Goal: Share content: Share content

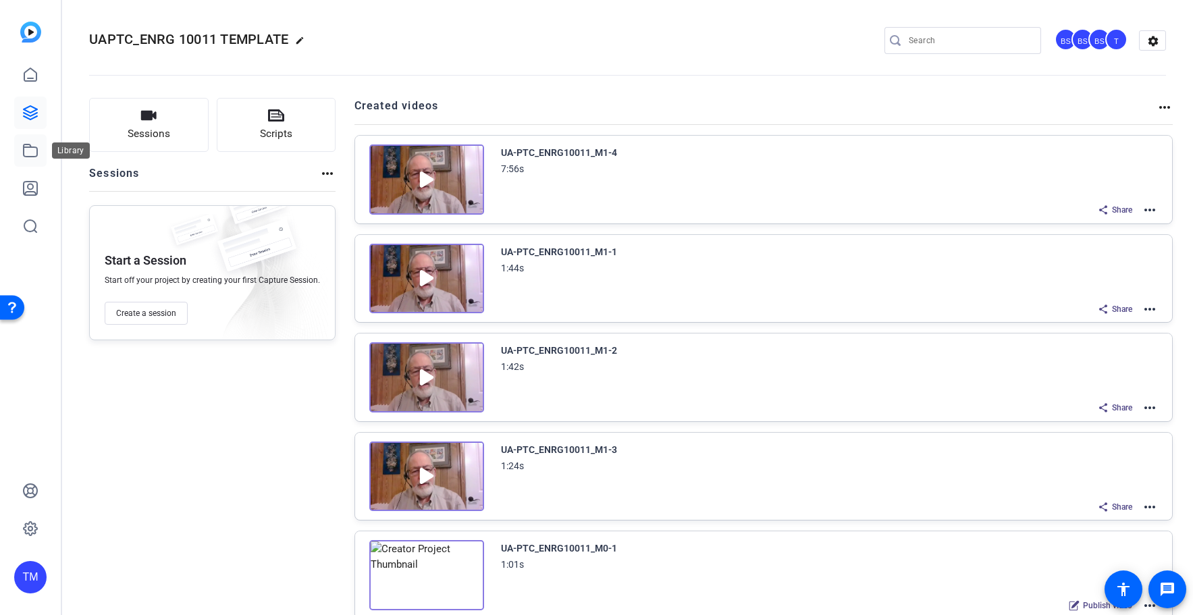
click at [30, 154] on icon at bounding box center [30, 150] width 16 height 16
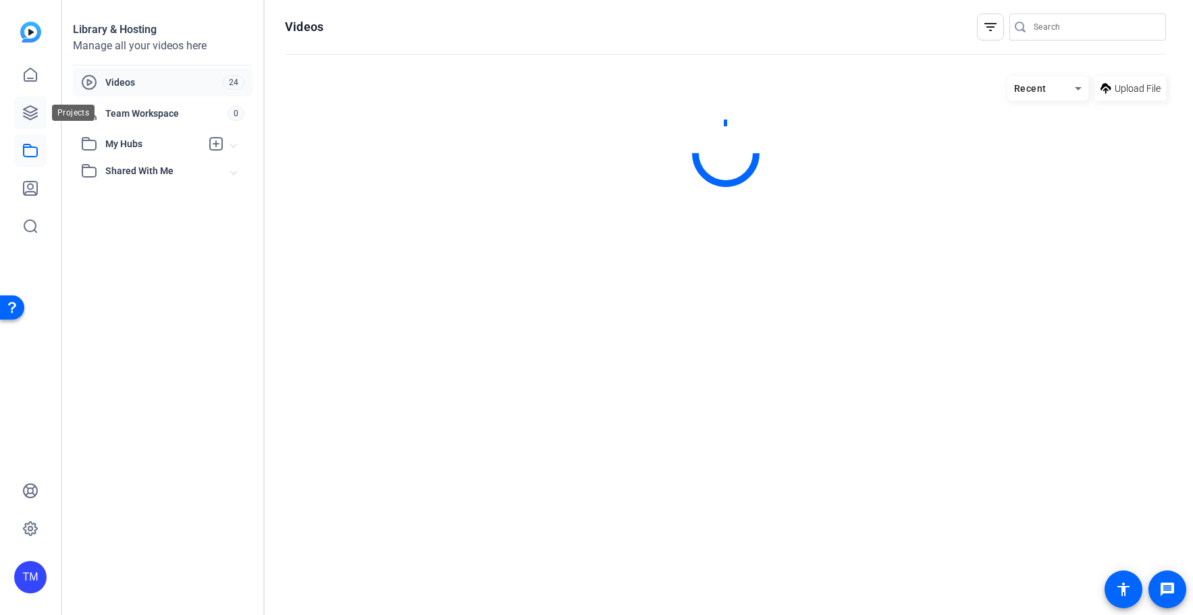
click at [34, 118] on icon at bounding box center [30, 112] width 13 height 13
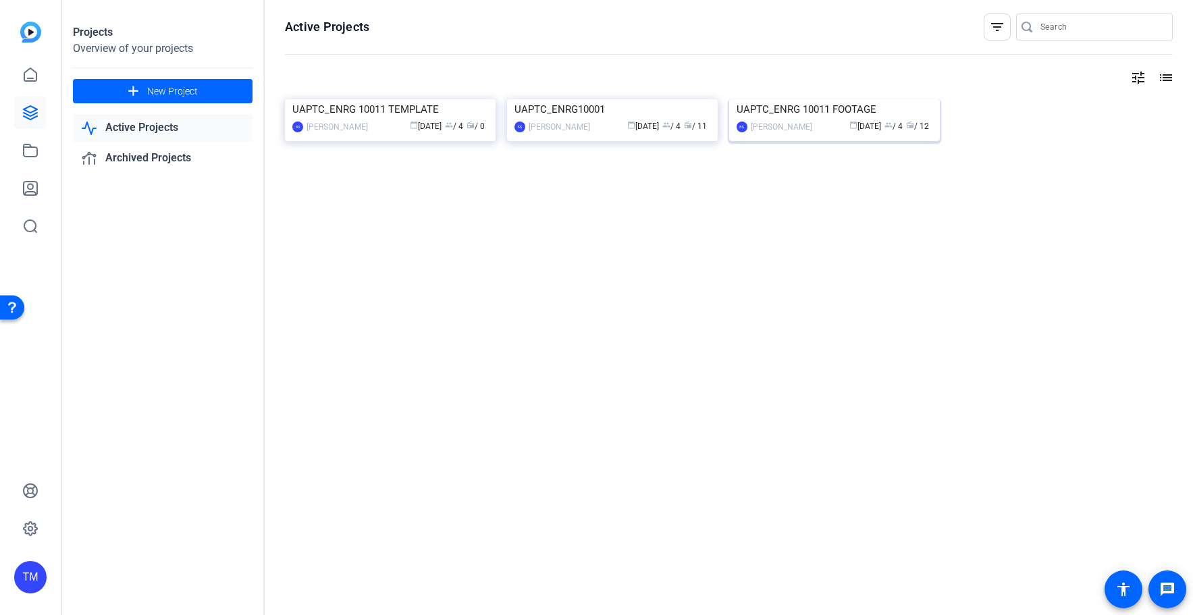
click at [829, 119] on div "UAPTC_ENRG 10011 FOOTAGE" at bounding box center [834, 109] width 196 height 20
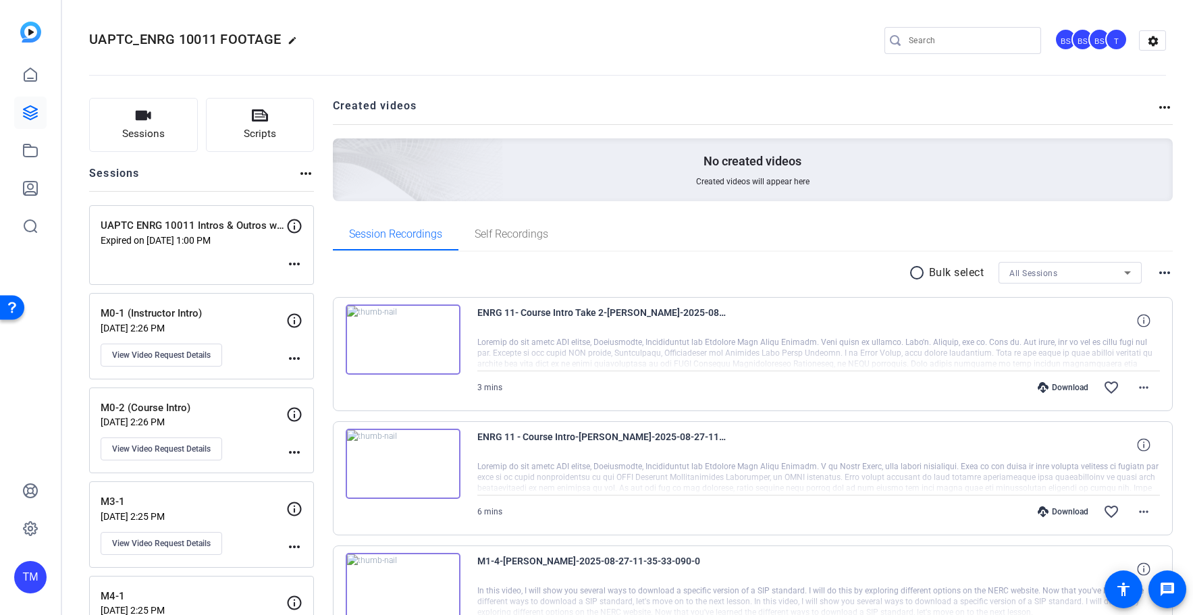
click at [655, 352] on div at bounding box center [818, 354] width 683 height 34
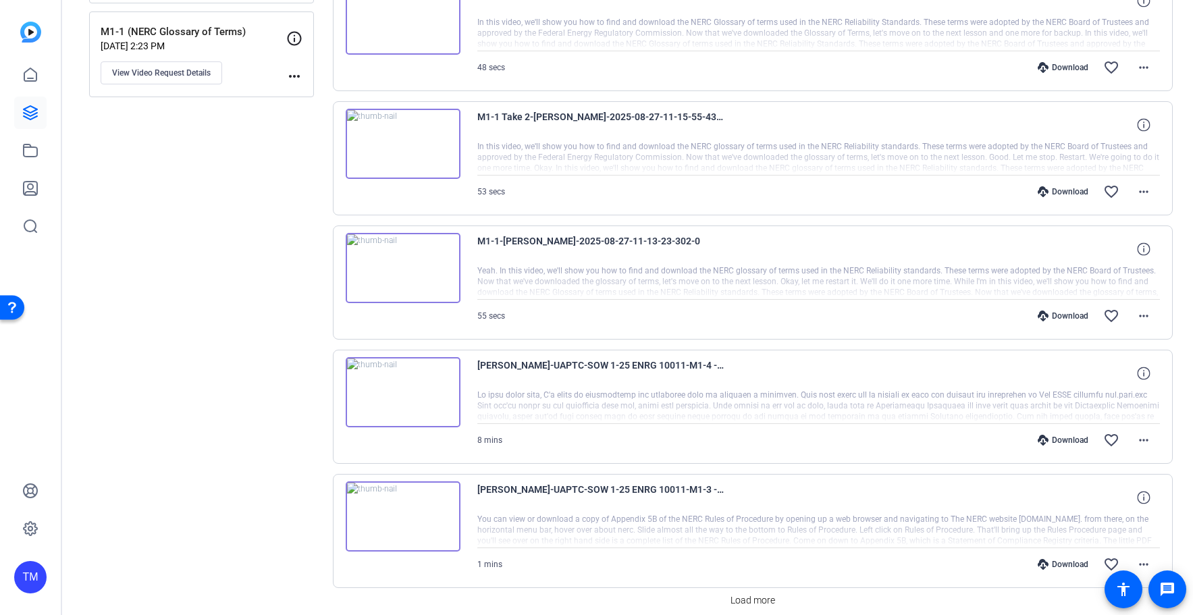
scroll to position [998, 0]
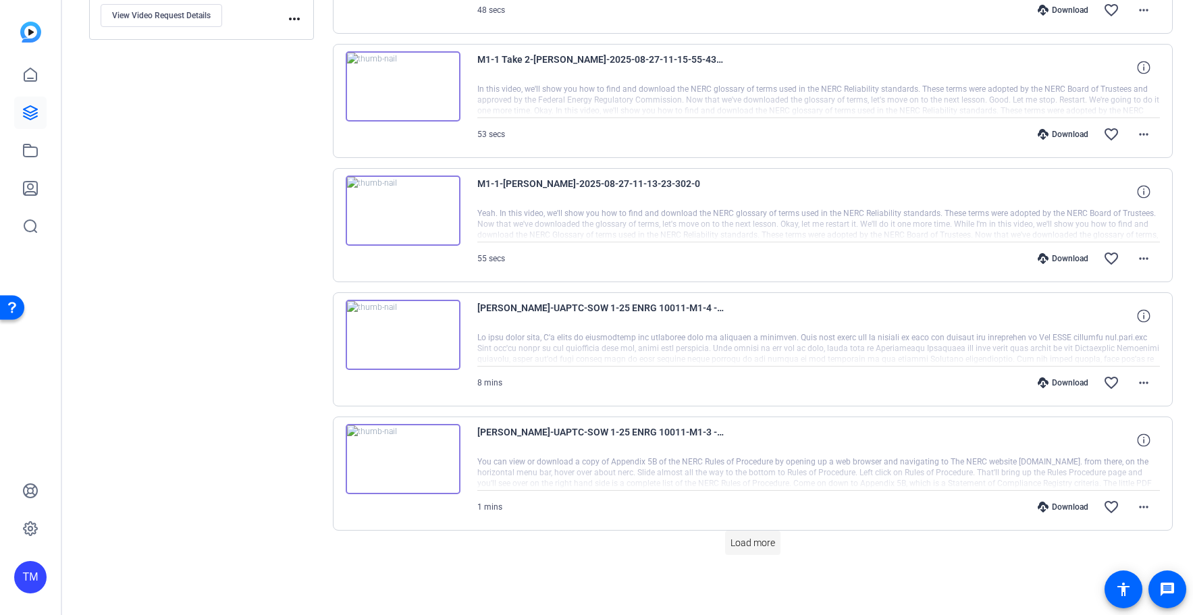
click at [760, 545] on span "Load more" at bounding box center [752, 543] width 45 height 14
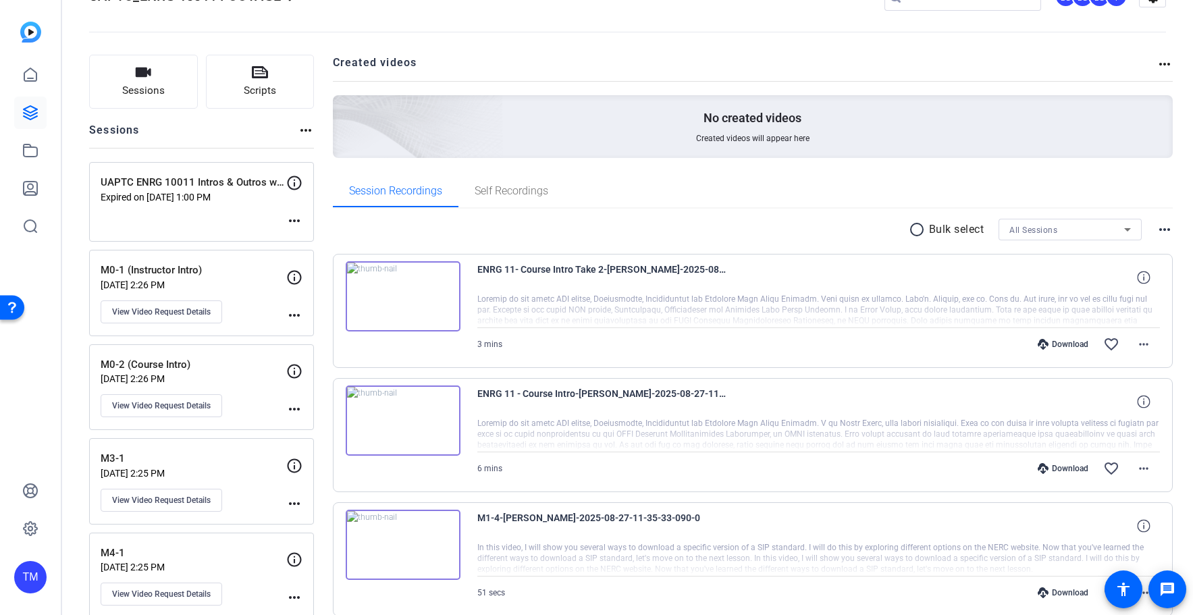
scroll to position [0, 0]
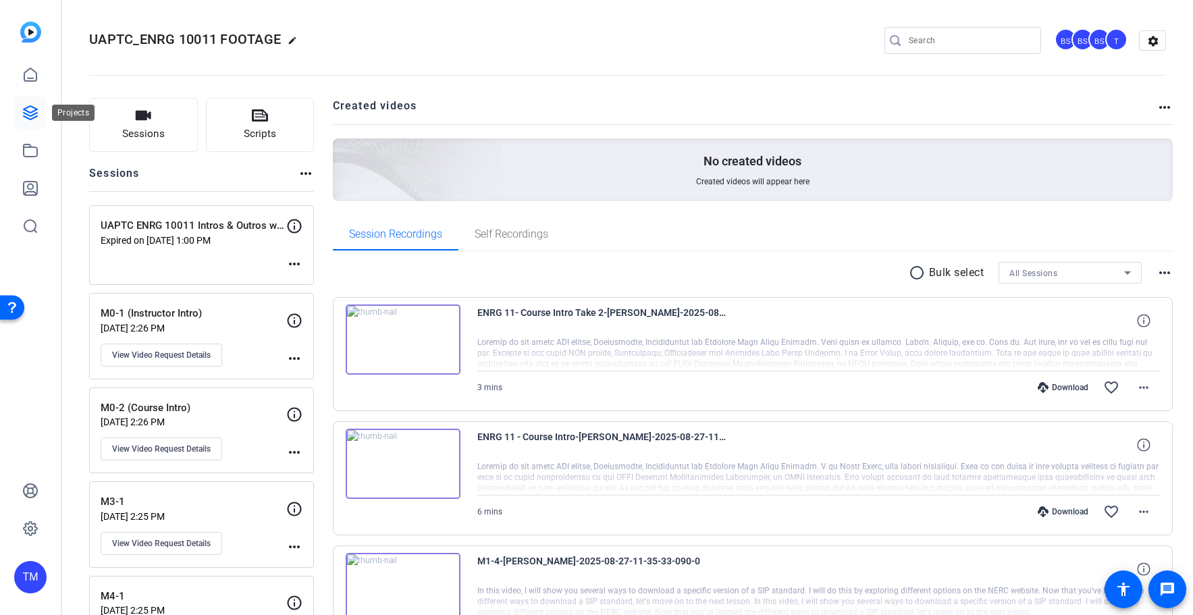
click at [30, 114] on icon at bounding box center [30, 113] width 16 height 16
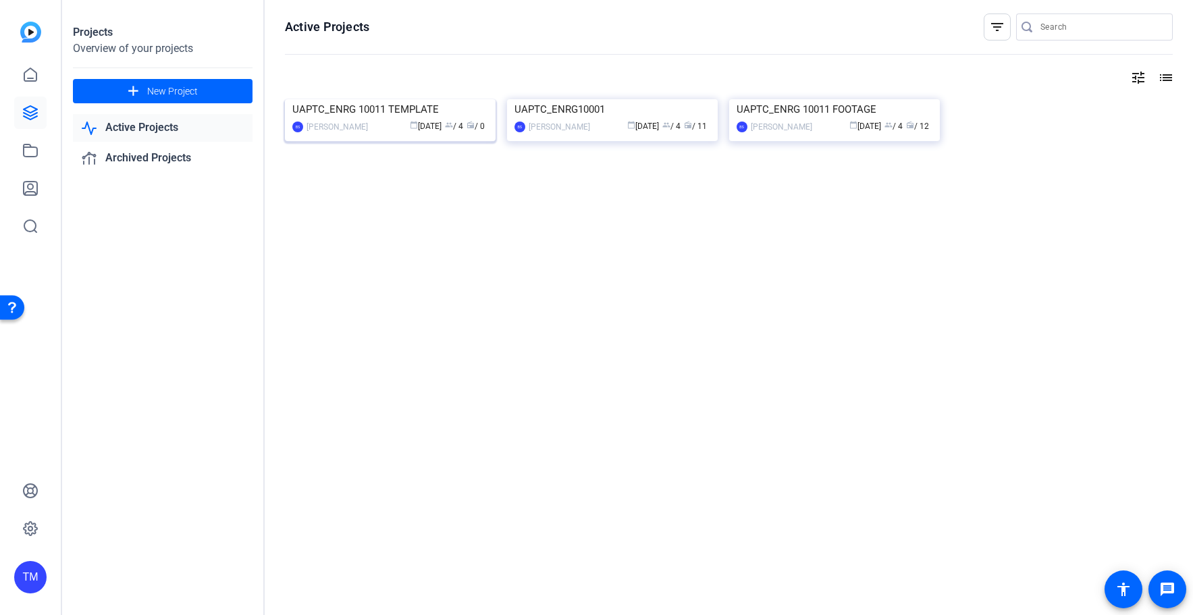
click at [369, 119] on div "UAPTC_ENRG 10011 TEMPLATE" at bounding box center [390, 109] width 196 height 20
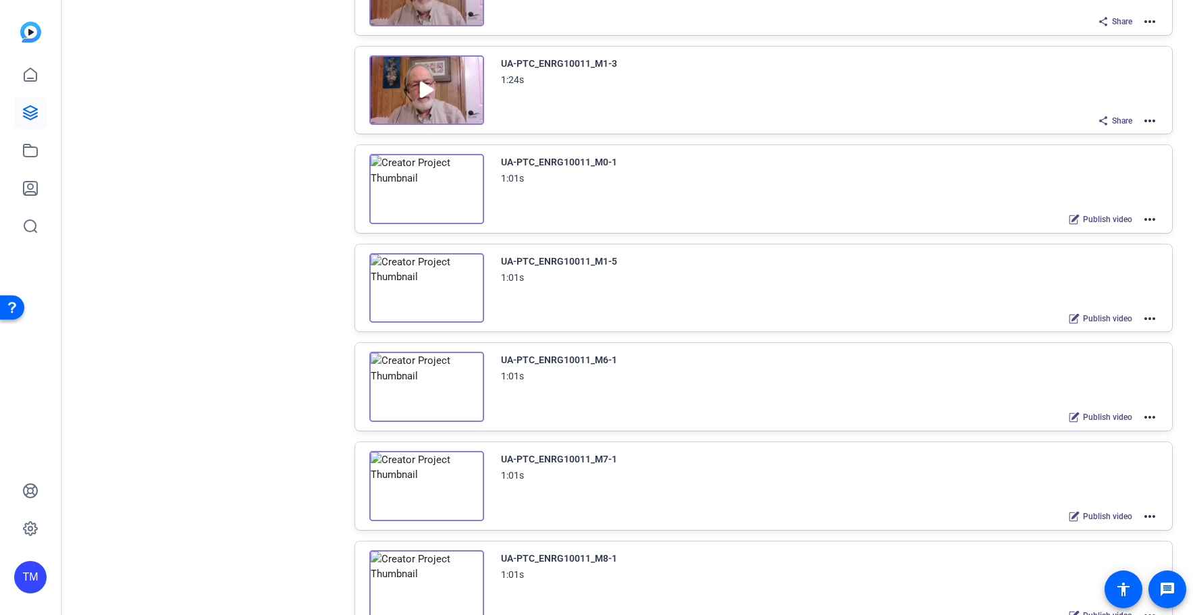
scroll to position [225, 0]
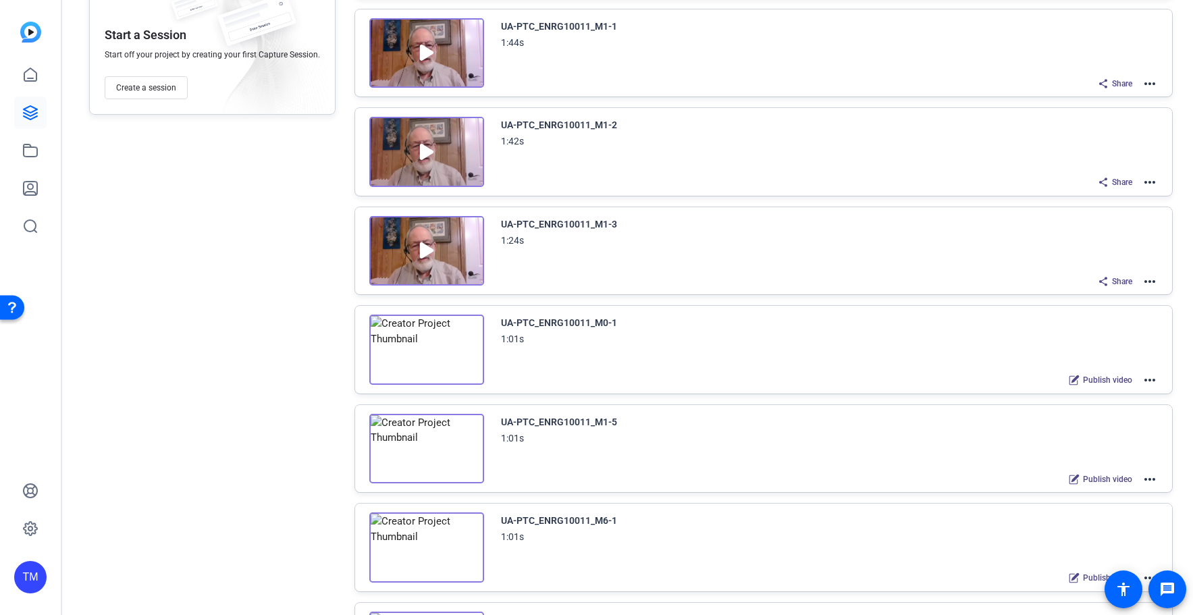
click at [1149, 381] on mat-icon "more_horiz" at bounding box center [1149, 380] width 16 height 16
click at [1108, 392] on span "Edit in Creator" at bounding box center [1100, 396] width 94 height 16
click at [595, 324] on div "UA-PTC_ENRG10011_M0-1" at bounding box center [559, 323] width 116 height 16
drag, startPoint x: 499, startPoint y: 322, endPoint x: 622, endPoint y: 320, distance: 122.9
click at [622, 320] on div "UA-PTC_ENRG10011_M0-1 1:01s" at bounding box center [829, 331] width 657 height 32
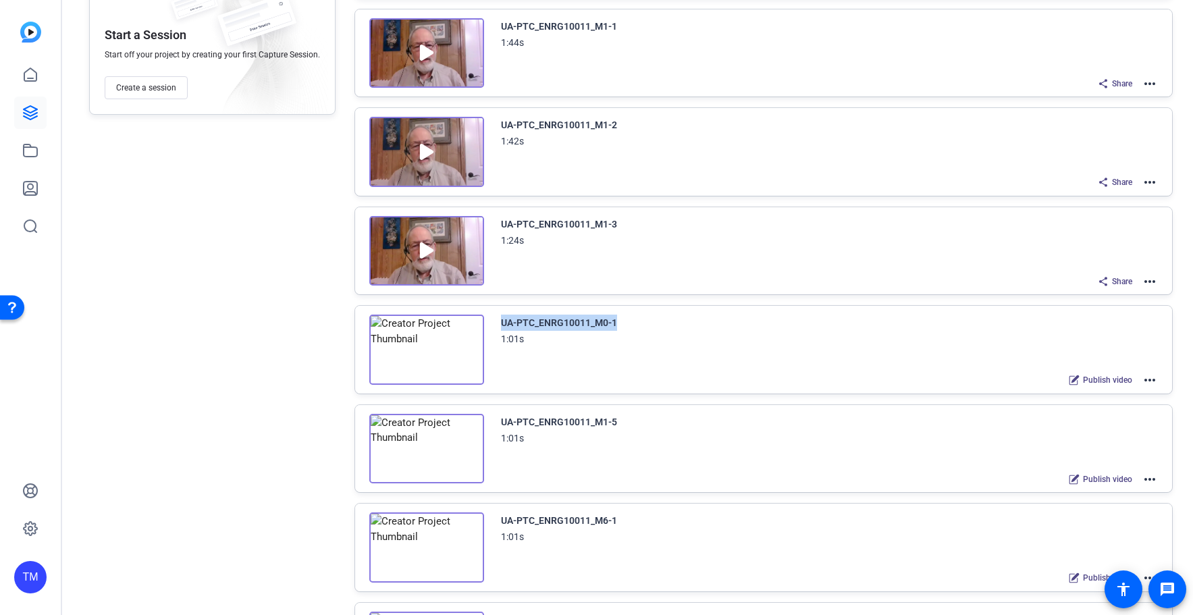
copy div "UA-PTC_ENRG10011_M0-1"
click at [1156, 379] on mat-icon "more_horiz" at bounding box center [1149, 380] width 16 height 16
click at [1101, 447] on span "Archive" at bounding box center [1100, 447] width 94 height 16
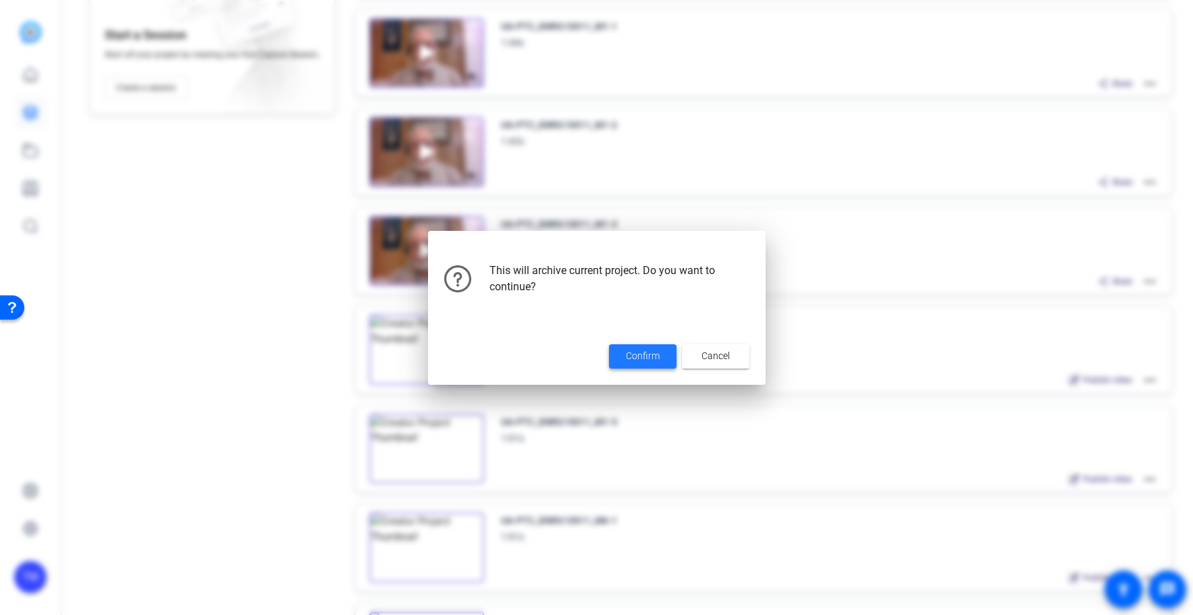
click at [648, 362] on span "Confirm" at bounding box center [643, 356] width 34 height 14
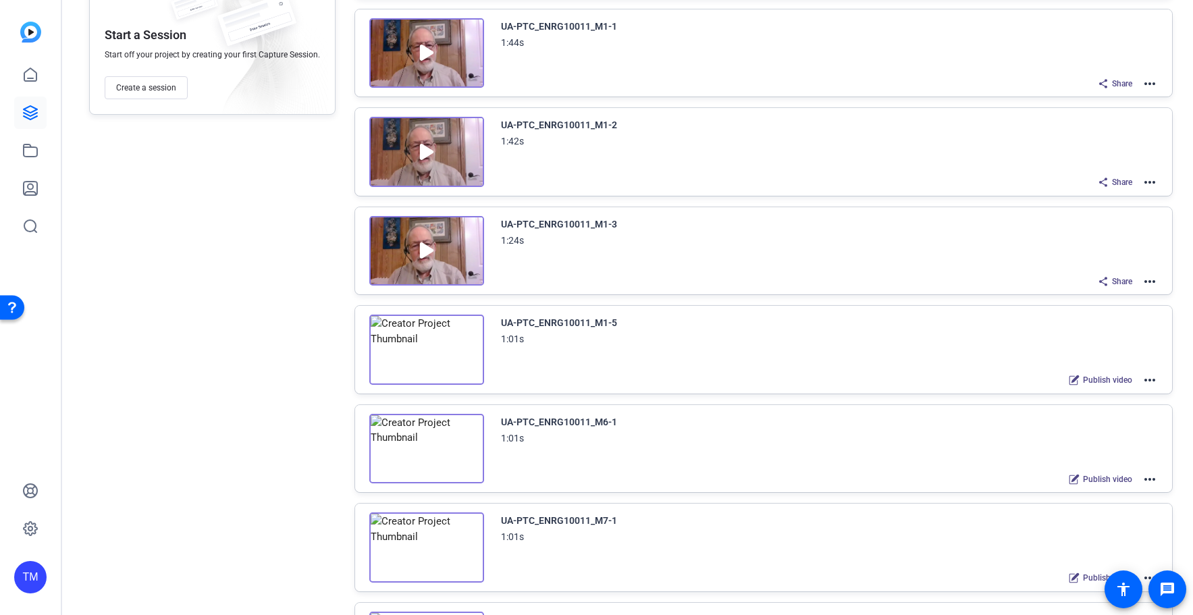
click at [1151, 282] on mat-icon "more_horiz" at bounding box center [1149, 281] width 16 height 16
click at [1123, 310] on span "Duplicate here" at bounding box center [1100, 314] width 94 height 16
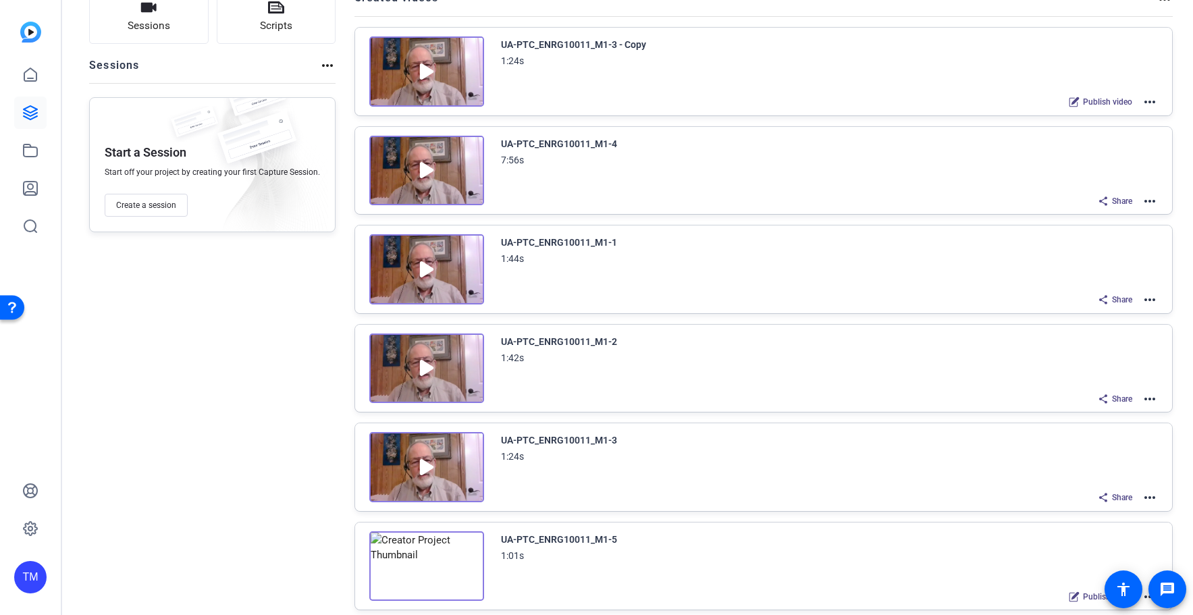
scroll to position [0, 0]
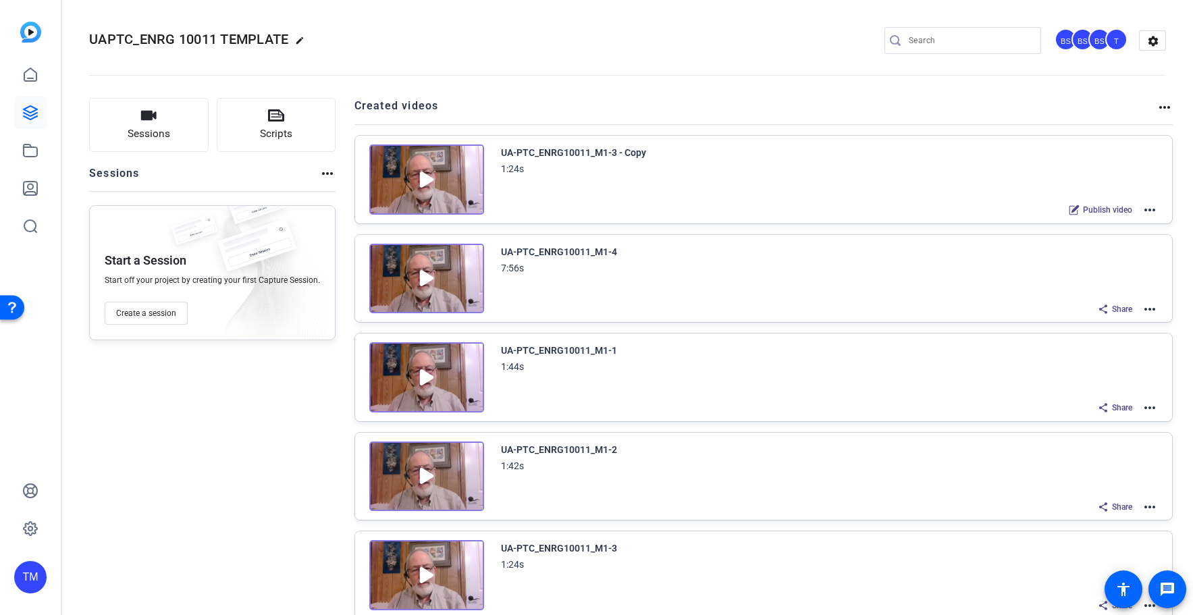
click at [529, 149] on div "UA-PTC_ENRG10011_M1-3 - Copy" at bounding box center [573, 152] width 145 height 16
click at [545, 155] on div "UA-PTC_ENRG10011_M1-3 - Copy" at bounding box center [573, 152] width 145 height 16
click at [553, 151] on div "UA-PTC_ENRG10011_M1-3 - Copy" at bounding box center [573, 152] width 145 height 16
click at [1142, 207] on mat-icon "more_horiz" at bounding box center [1149, 210] width 16 height 16
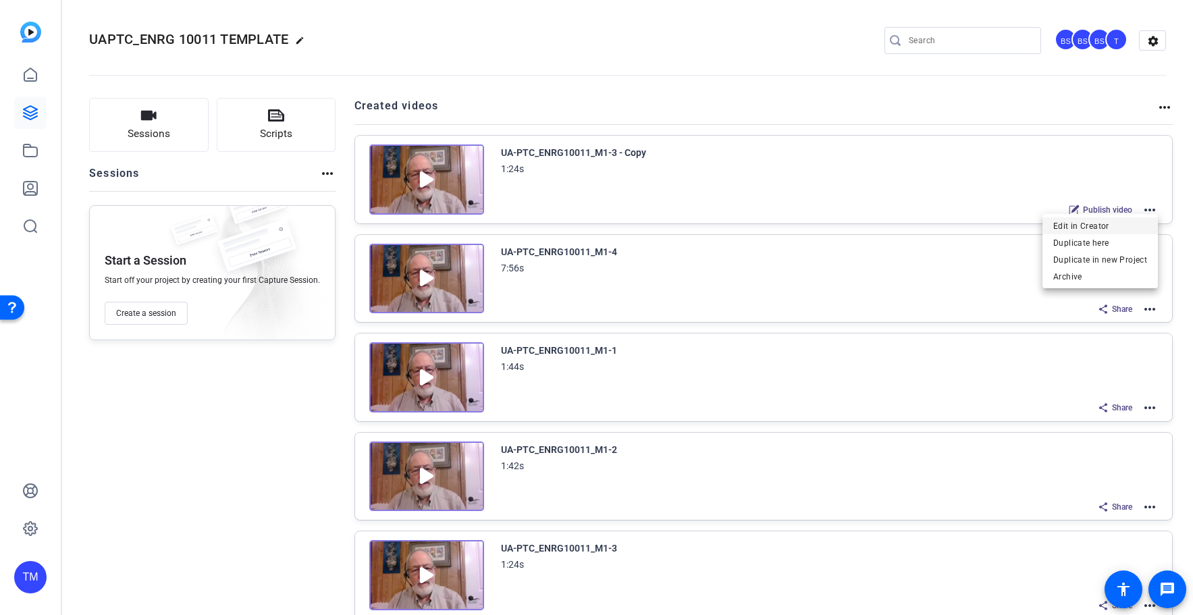
click at [1114, 228] on span "Edit in Creator" at bounding box center [1100, 226] width 94 height 16
click at [614, 155] on div "UA-PTC_ENRG10011_M1-3 - Copy" at bounding box center [573, 152] width 145 height 16
click at [1149, 211] on mat-icon "more_horiz" at bounding box center [1149, 210] width 16 height 16
click at [33, 153] on icon at bounding box center [30, 150] width 16 height 16
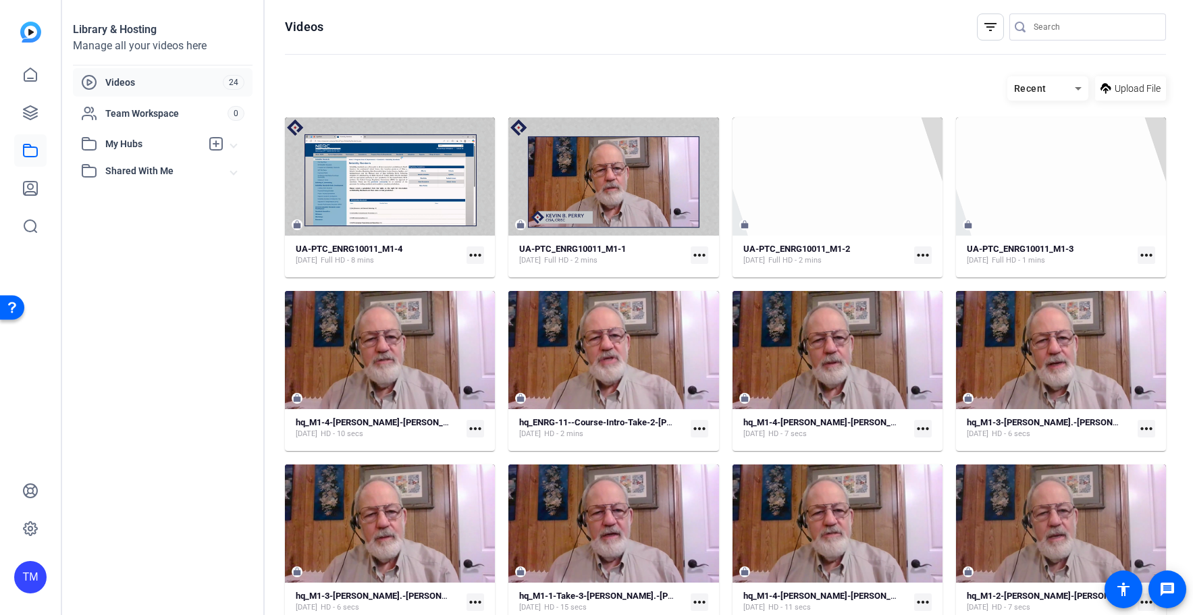
click at [697, 429] on mat-icon "more_horiz" at bounding box center [699, 429] width 18 height 18
click at [643, 341] on div at bounding box center [596, 307] width 1193 height 615
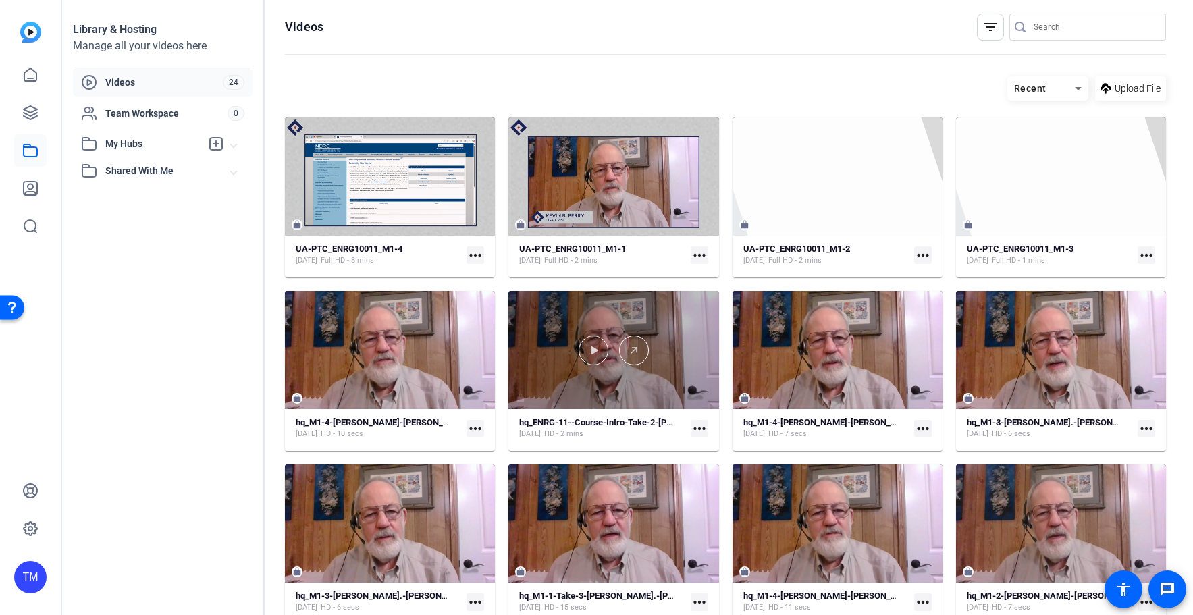
click at [671, 329] on div at bounding box center [613, 350] width 210 height 118
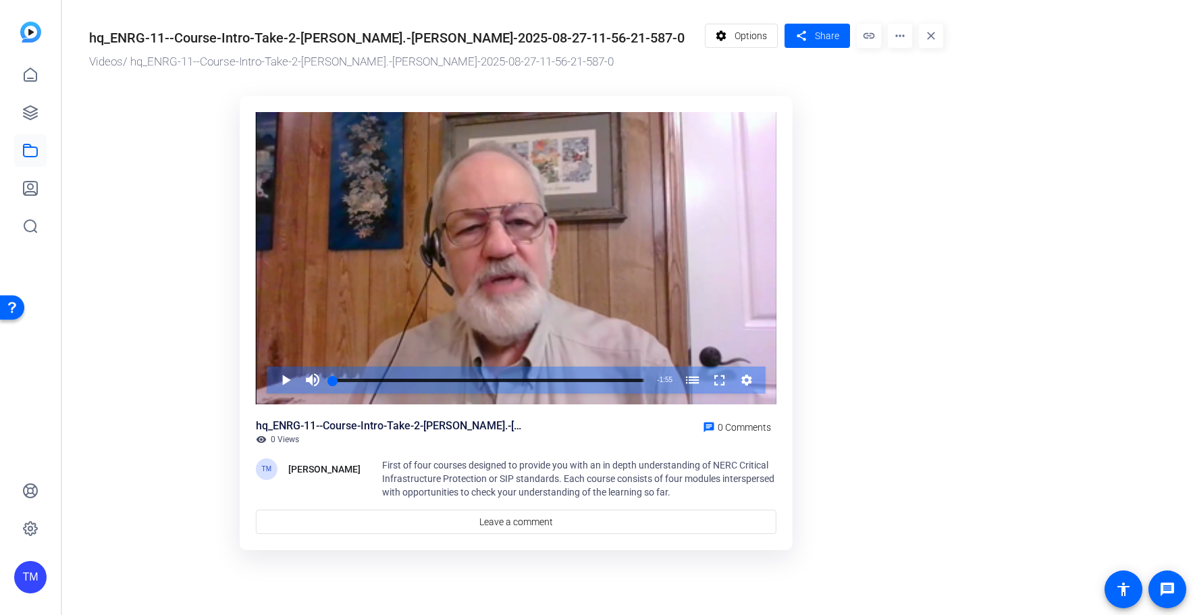
click at [895, 36] on mat-icon "more_horiz" at bounding box center [900, 36] width 24 height 24
click at [828, 35] on div at bounding box center [596, 307] width 1193 height 615
click at [872, 34] on mat-icon "link" at bounding box center [868, 36] width 24 height 24
click at [930, 38] on mat-icon "close" at bounding box center [931, 36] width 24 height 24
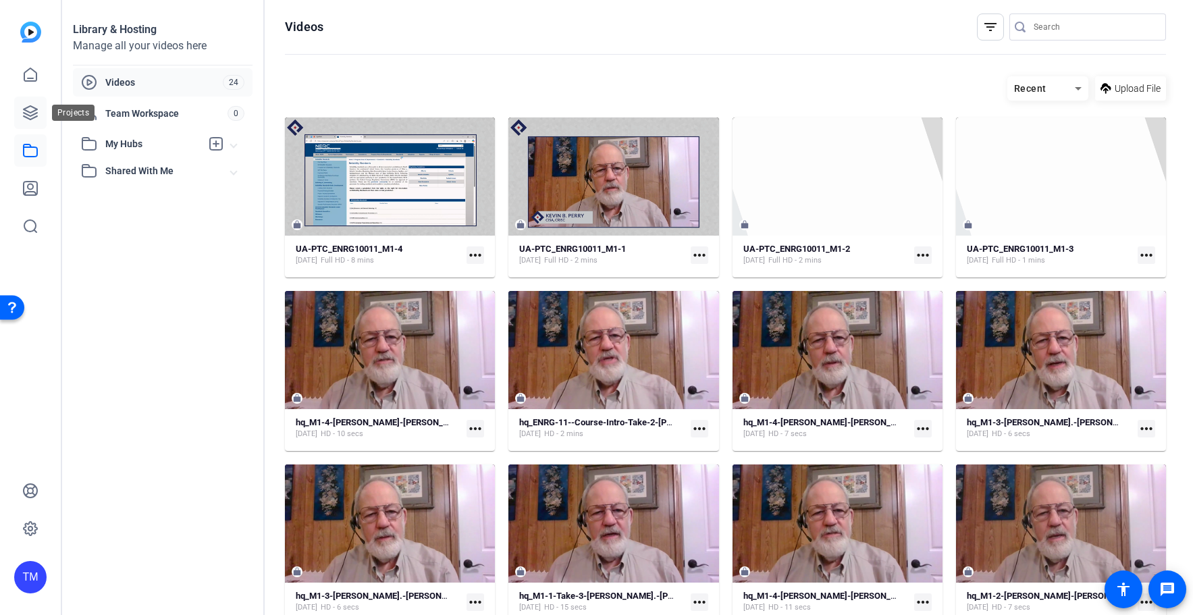
click at [33, 119] on icon at bounding box center [30, 113] width 16 height 16
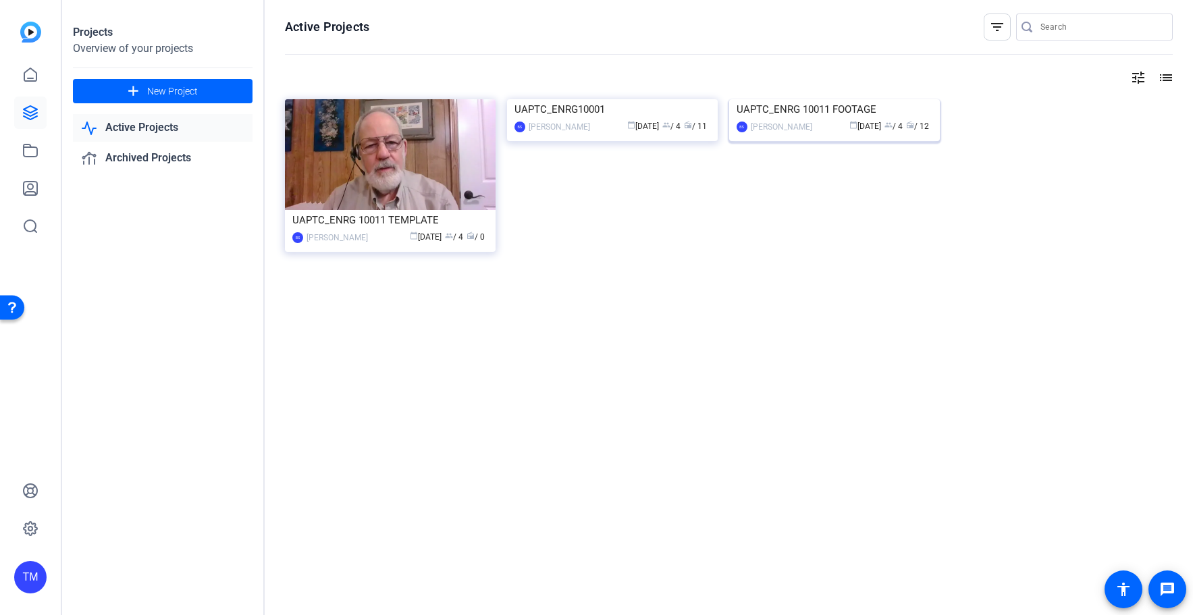
click at [905, 119] on div "UAPTC_ENRG 10011 FOOTAGE" at bounding box center [834, 109] width 196 height 20
click at [616, 119] on div "UAPTC_ENRG10001" at bounding box center [612, 109] width 196 height 20
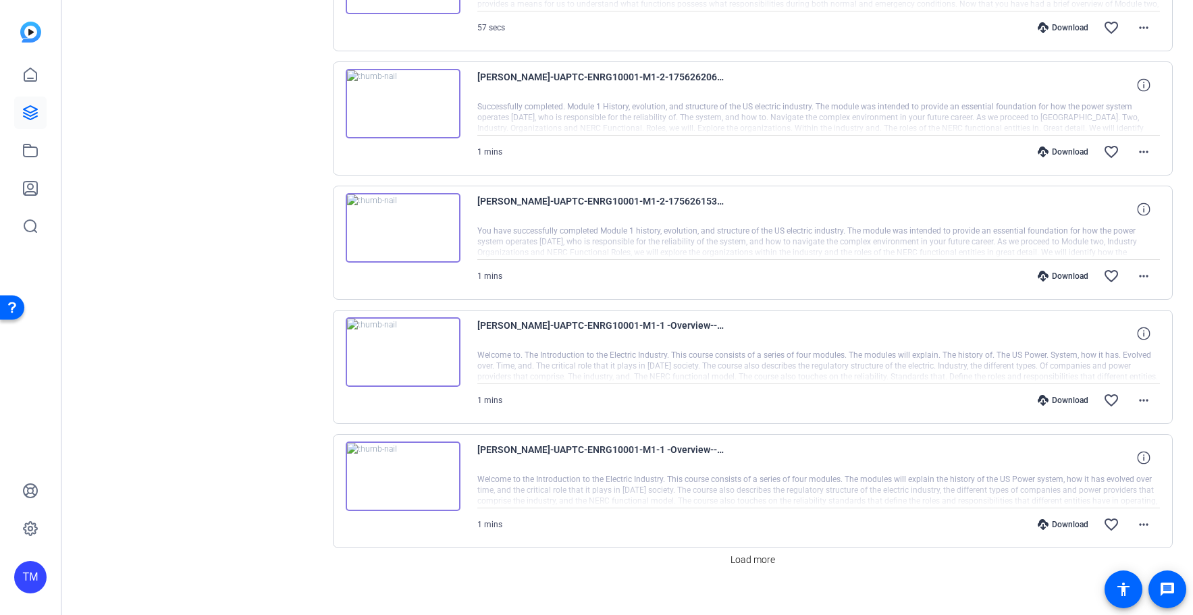
scroll to position [1714, 0]
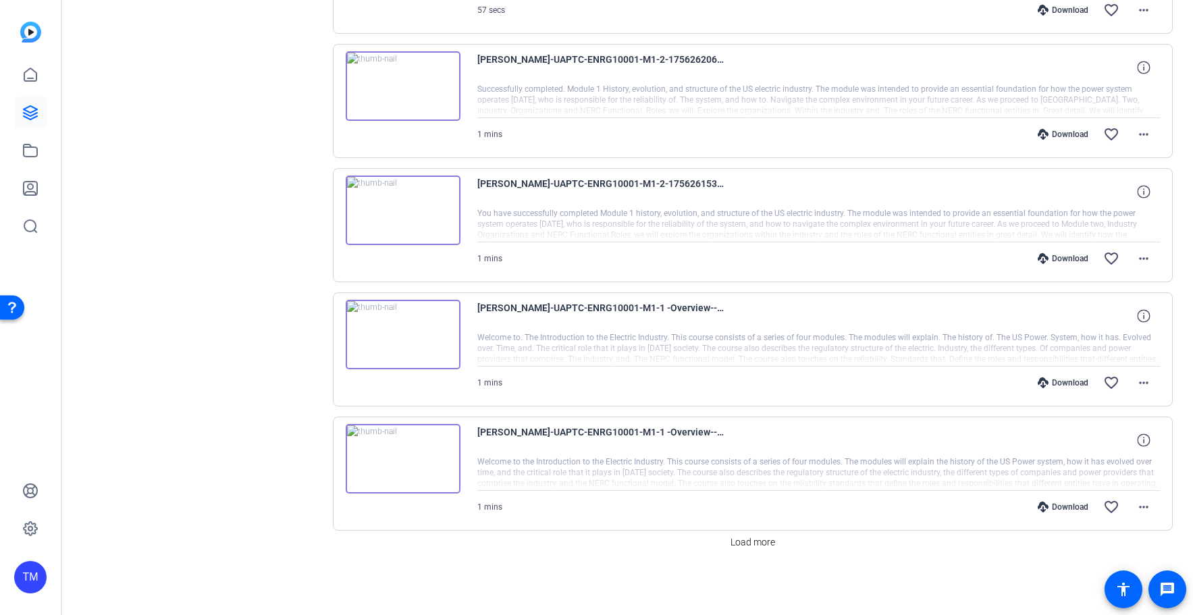
click at [400, 456] on img at bounding box center [403, 459] width 115 height 70
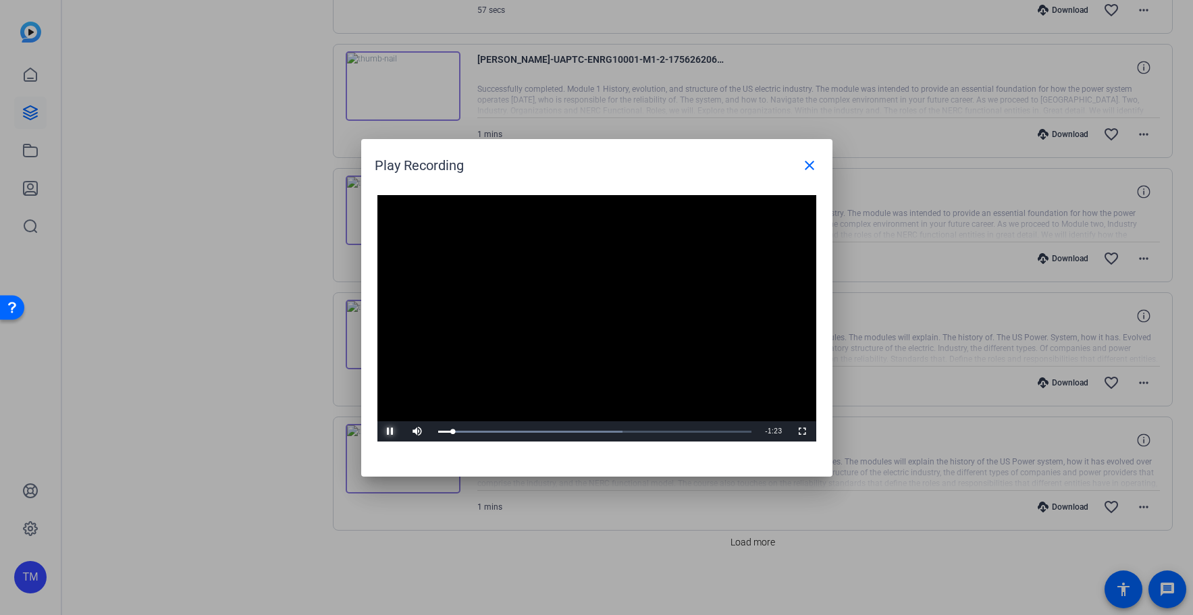
click at [390, 431] on span "Video Player" at bounding box center [390, 431] width 27 height 0
click at [807, 168] on mat-icon "close" at bounding box center [809, 165] width 16 height 16
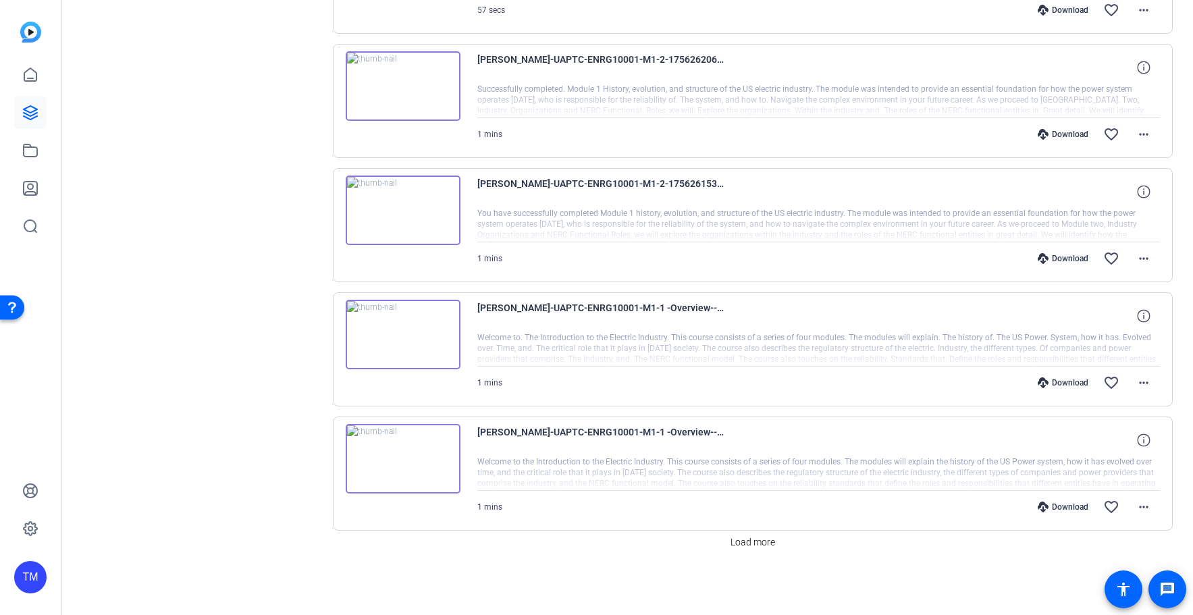
click at [403, 327] on img at bounding box center [403, 335] width 115 height 70
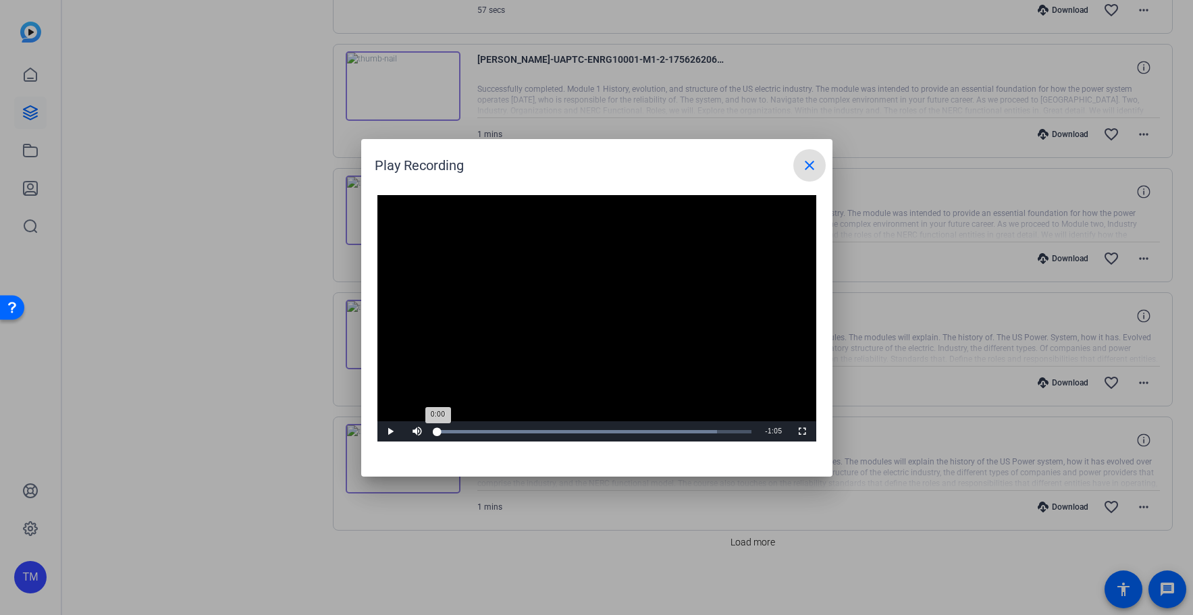
drag, startPoint x: 480, startPoint y: 430, endPoint x: 433, endPoint y: 427, distance: 47.3
click at [438, 430] on div "Loaded : 88.93% 0:00 0:00" at bounding box center [595, 431] width 314 height 3
click at [811, 169] on mat-icon "close" at bounding box center [809, 165] width 16 height 16
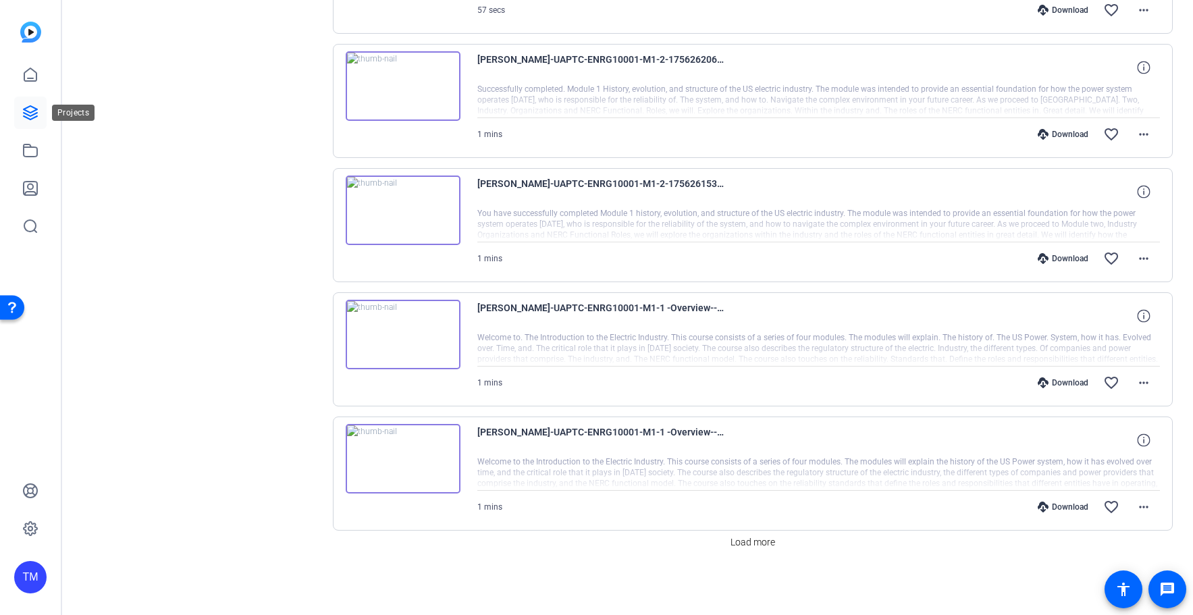
click at [34, 104] on link at bounding box center [30, 113] width 32 height 32
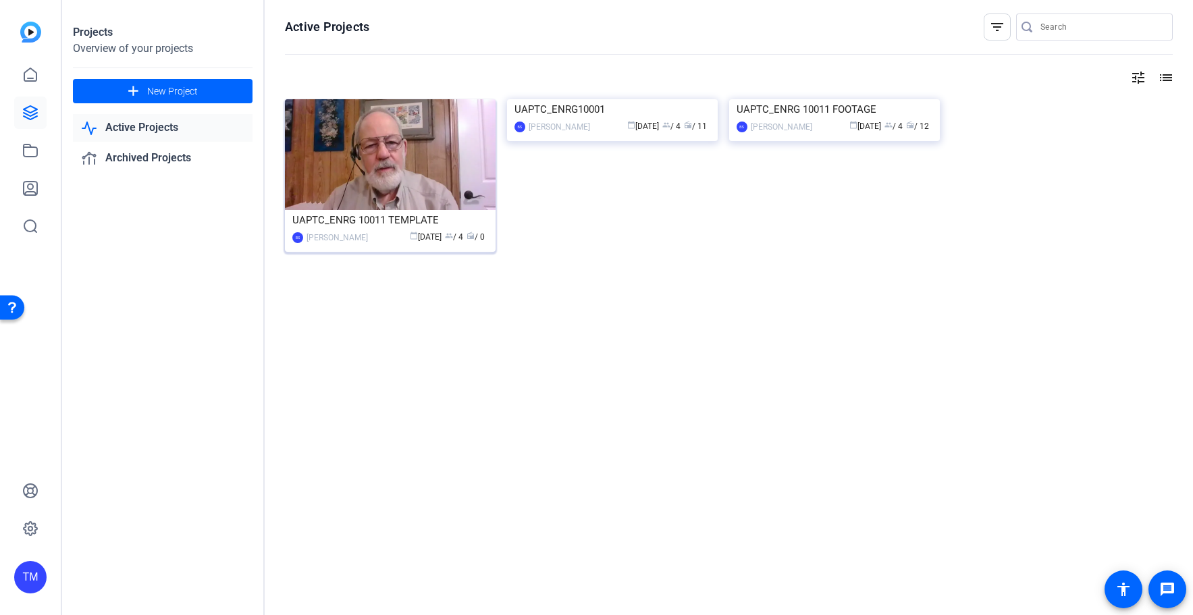
click at [423, 219] on div "UAPTC_ENRG 10011 TEMPLATE" at bounding box center [390, 220] width 196 height 20
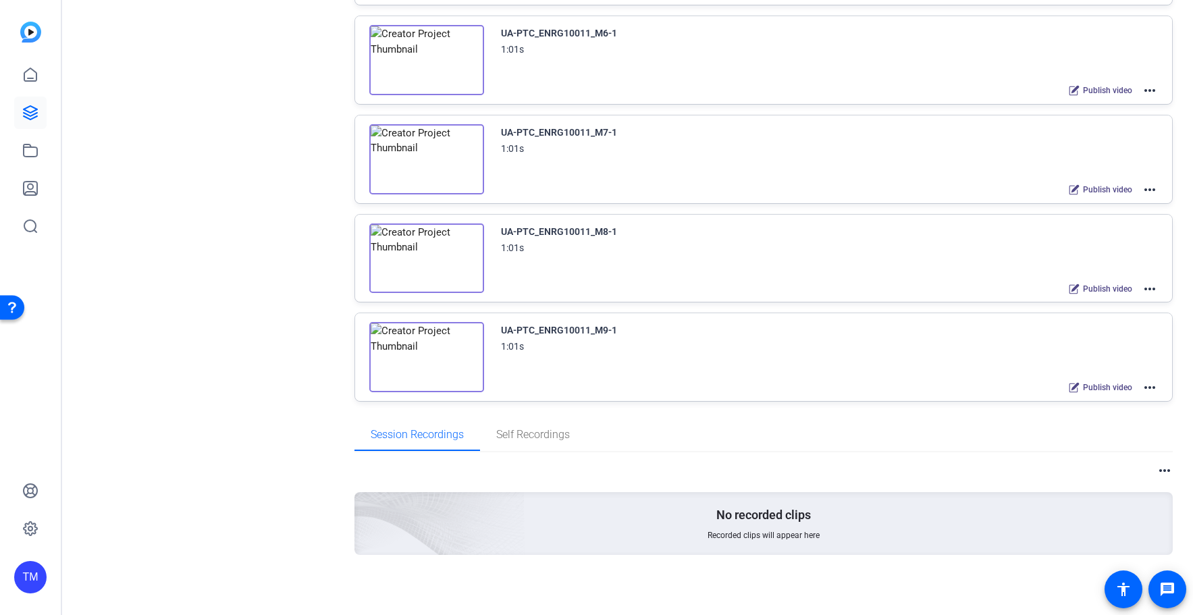
click at [1111, 224] on span "Edit in Creator" at bounding box center [1100, 226] width 94 height 16
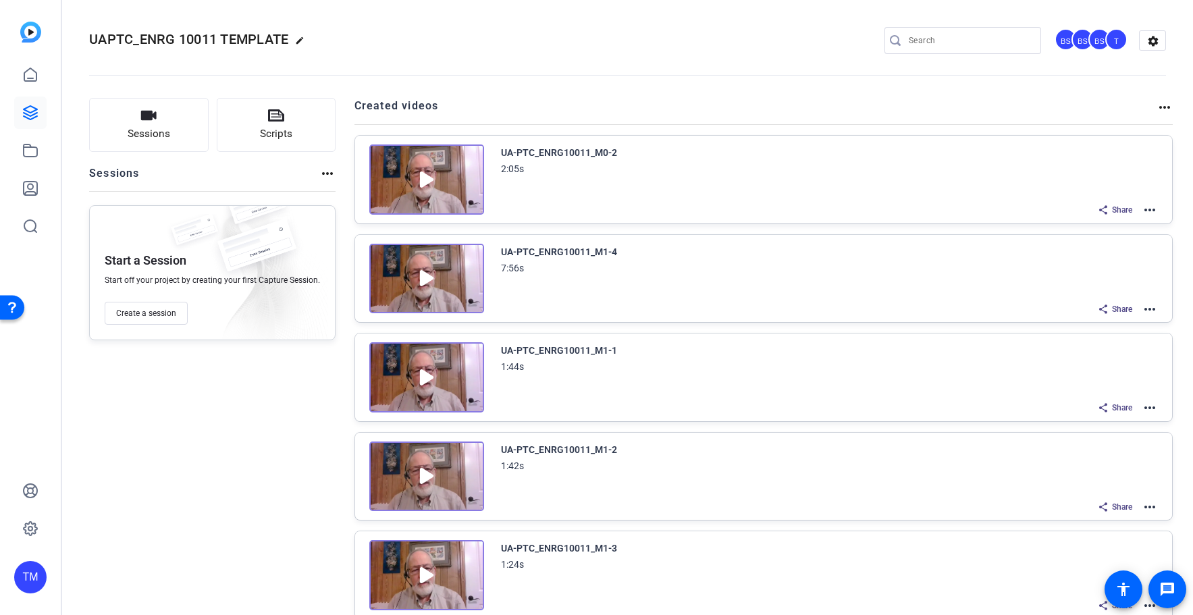
click at [425, 178] on img at bounding box center [426, 179] width 115 height 70
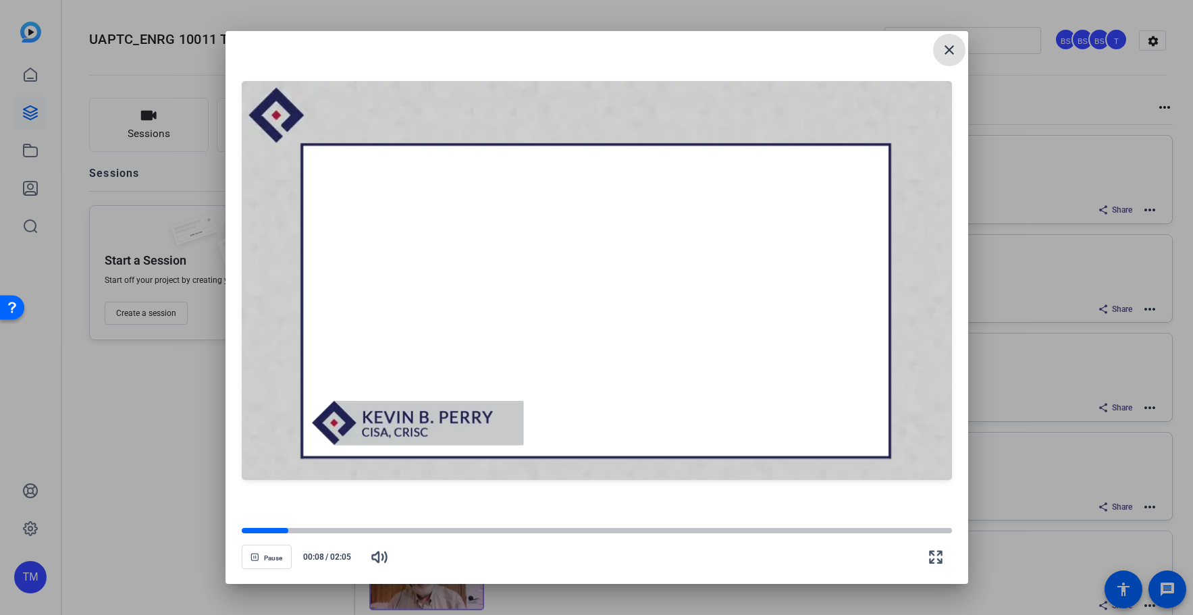
click at [933, 34] on button "close" at bounding box center [949, 50] width 32 height 32
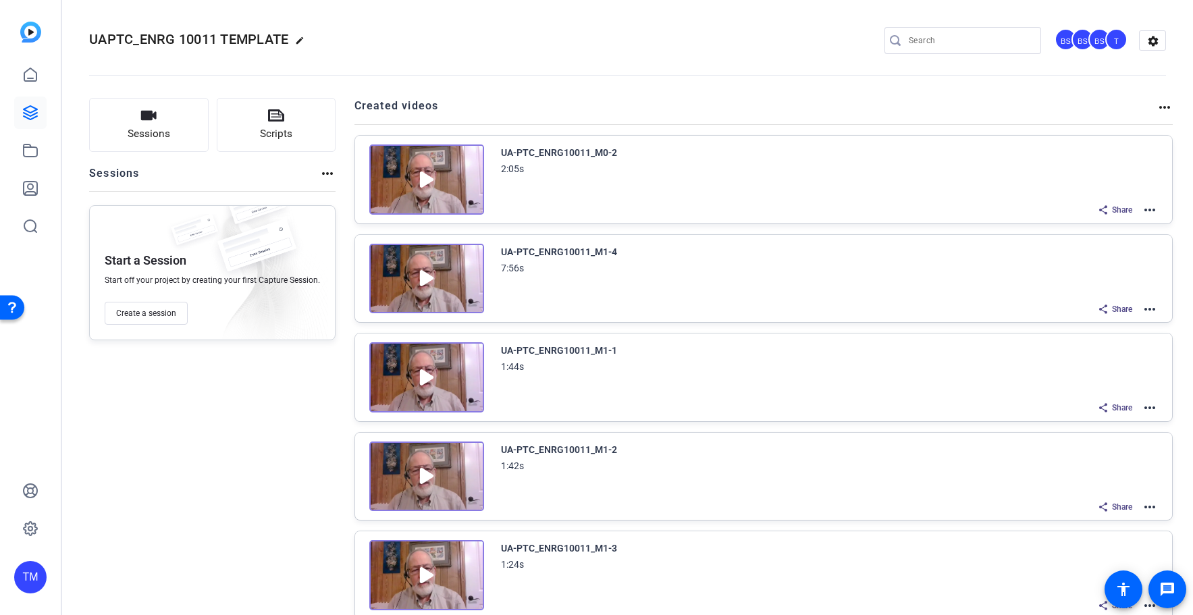
click at [1148, 215] on mat-icon "more_horiz" at bounding box center [1149, 210] width 16 height 16
click at [1114, 225] on span "Edit in Creator" at bounding box center [1100, 226] width 94 height 16
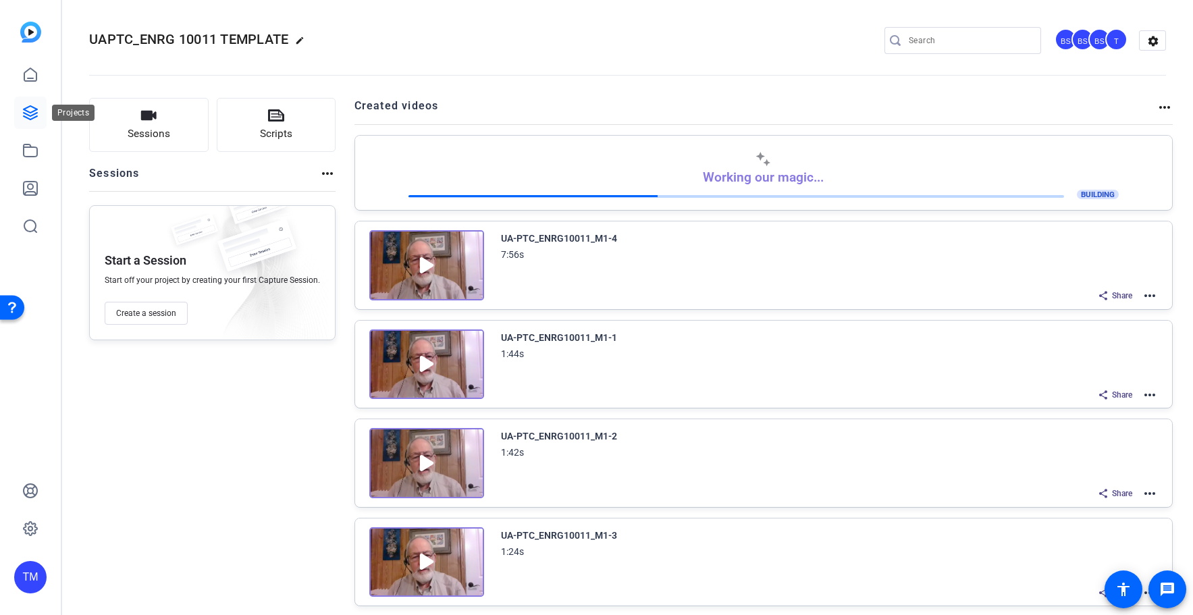
click at [38, 109] on link at bounding box center [30, 113] width 32 height 32
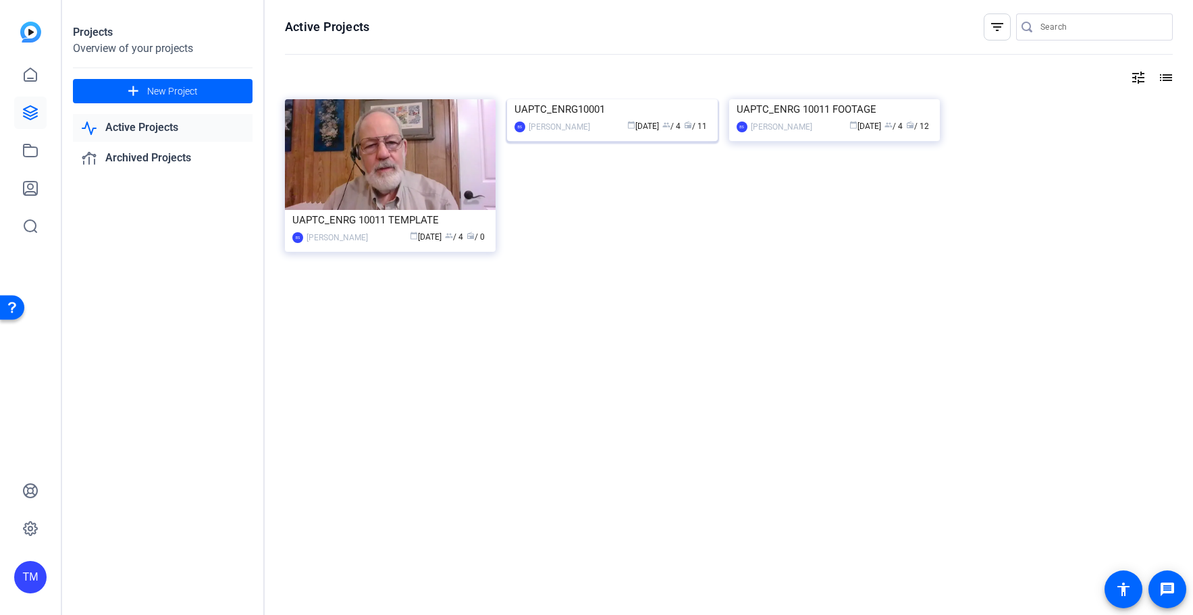
click at [643, 99] on img at bounding box center [612, 99] width 211 height 0
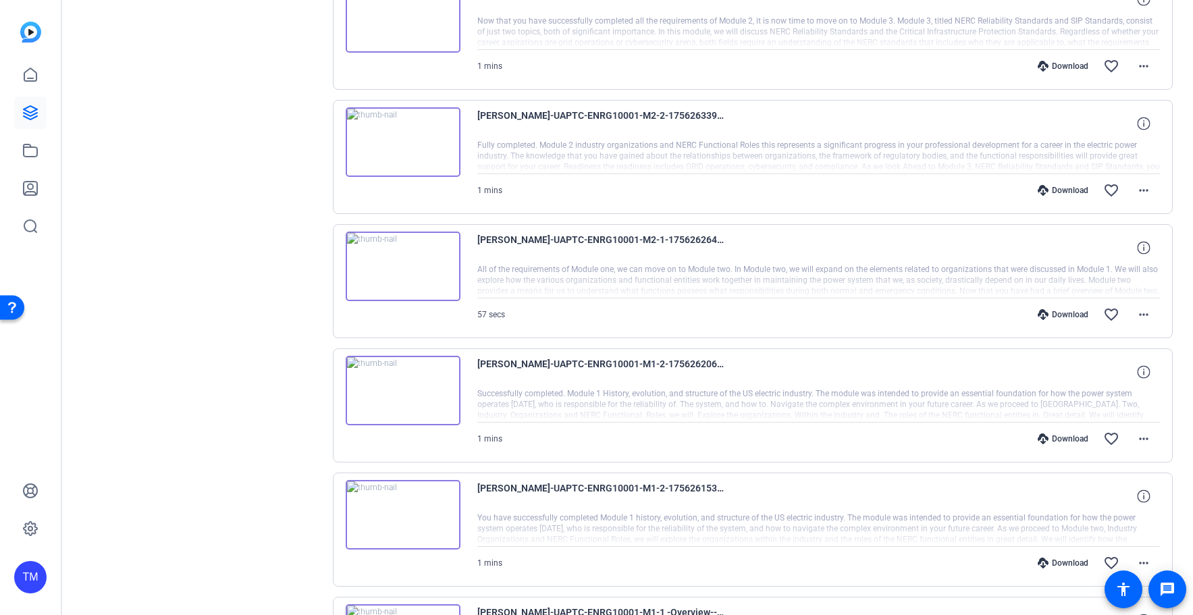
scroll to position [1376, 0]
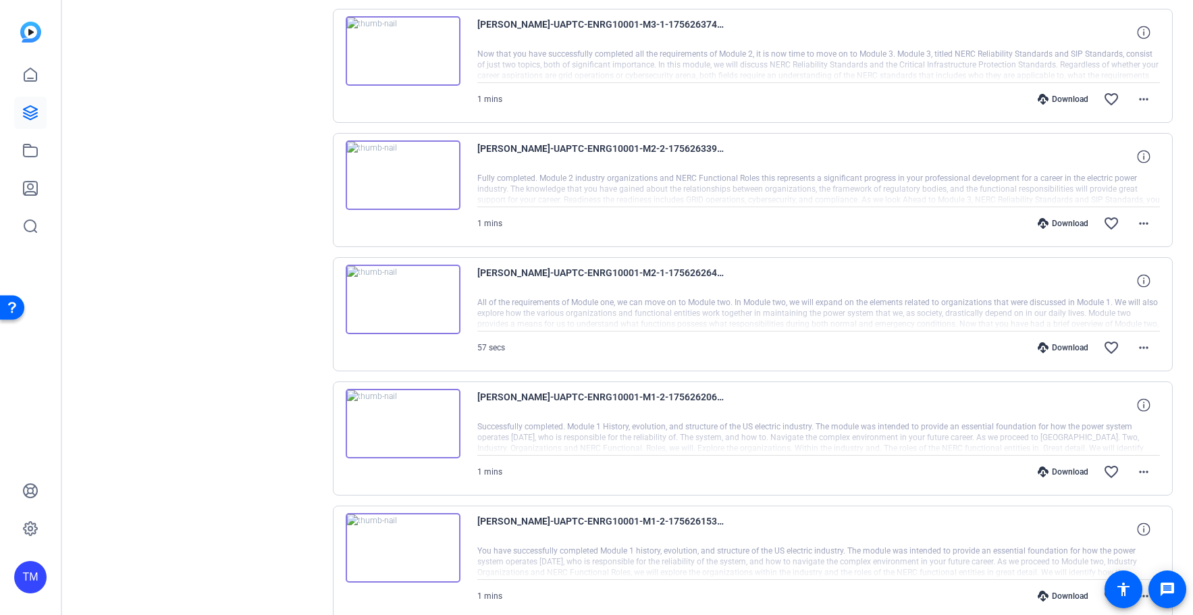
click at [402, 296] on img at bounding box center [403, 300] width 115 height 70
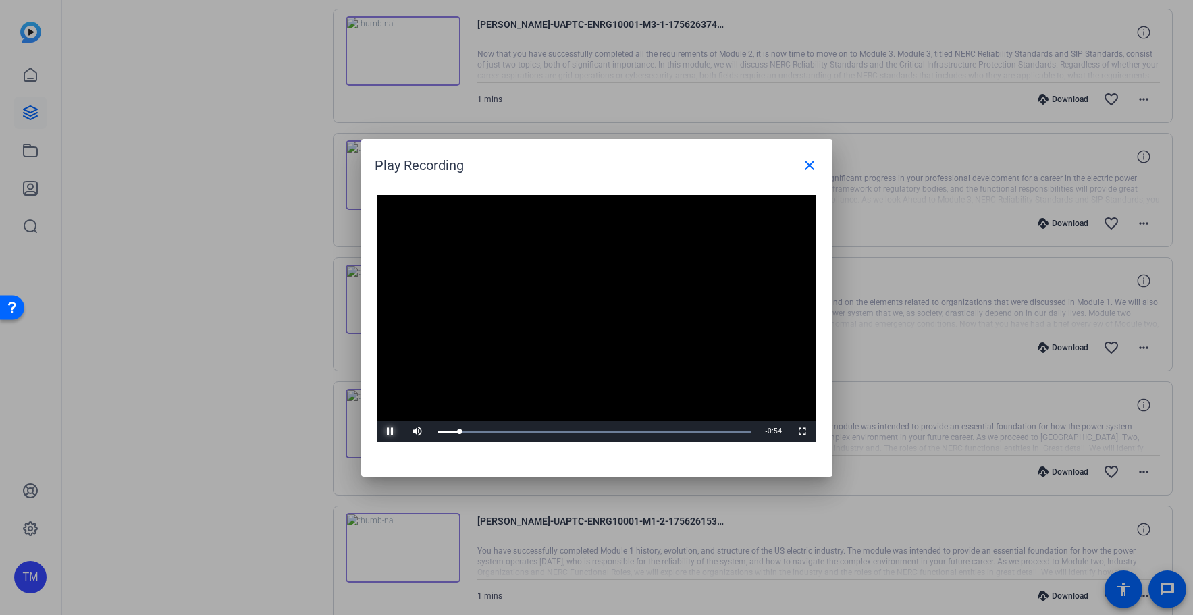
click at [386, 431] on span "Video Player" at bounding box center [390, 431] width 27 height 0
drag, startPoint x: 493, startPoint y: 428, endPoint x: 412, endPoint y: 441, distance: 82.7
click at [412, 441] on div "Play Unmute 0% Current Time 0:00 / Duration 0:57 Loaded : 99.98% 0:00 0:00 Stre…" at bounding box center [596, 431] width 439 height 20
click at [416, 431] on span "Video Player" at bounding box center [417, 431] width 27 height 0
click at [389, 431] on span "Video Player" at bounding box center [390, 431] width 27 height 0
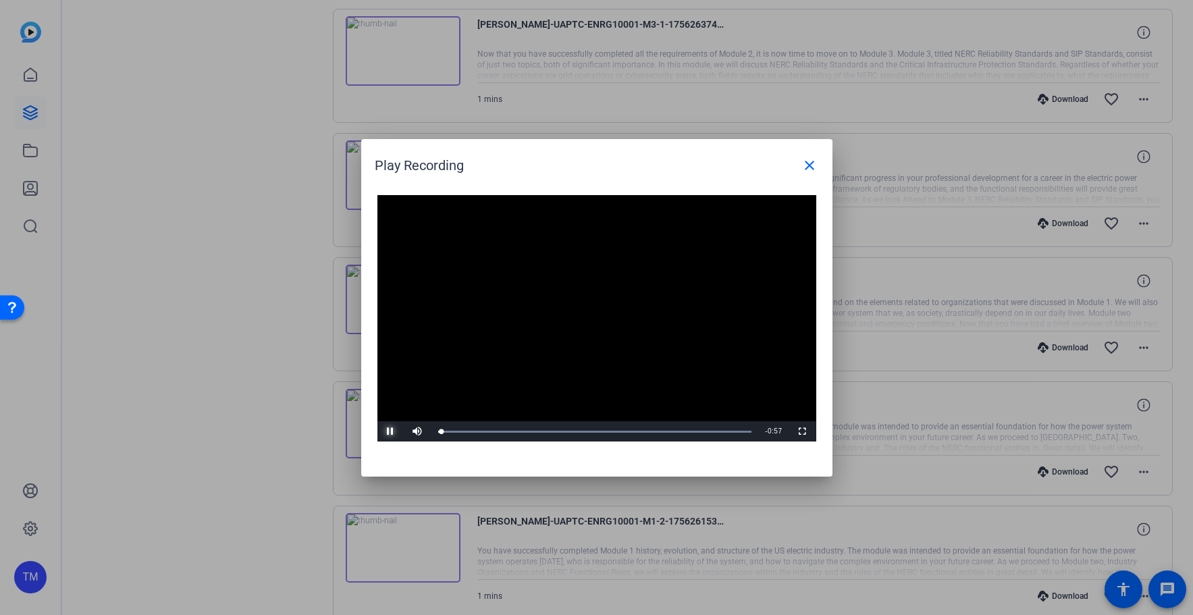
click at [389, 431] on span "Video Player" at bounding box center [390, 431] width 27 height 0
click at [809, 167] on mat-icon "close" at bounding box center [809, 165] width 16 height 16
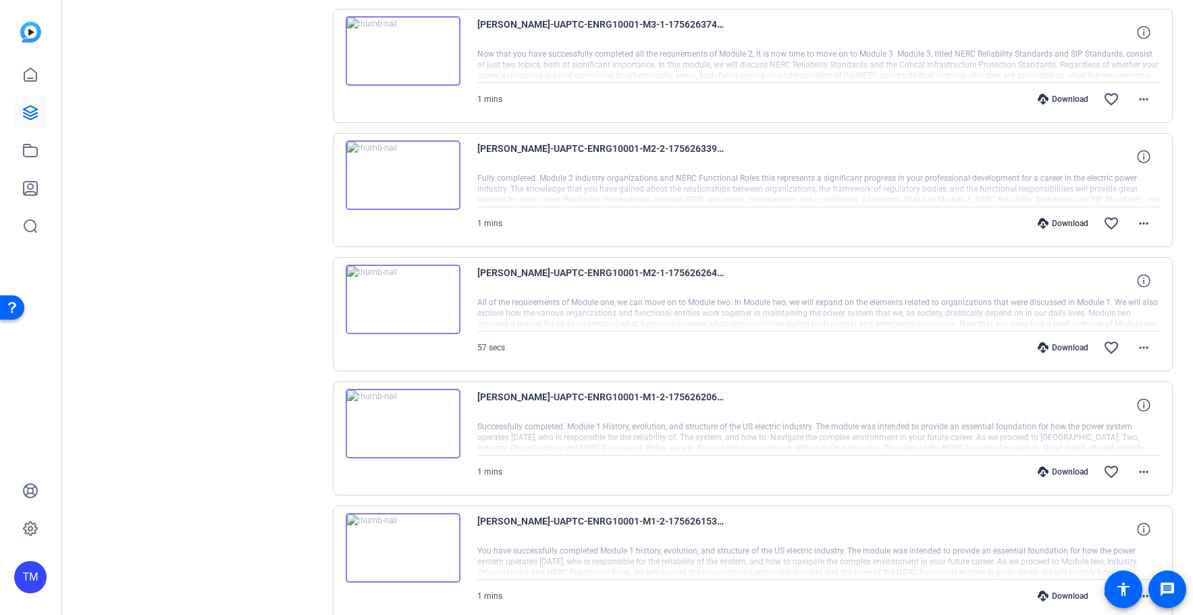
click at [403, 296] on img at bounding box center [403, 300] width 115 height 70
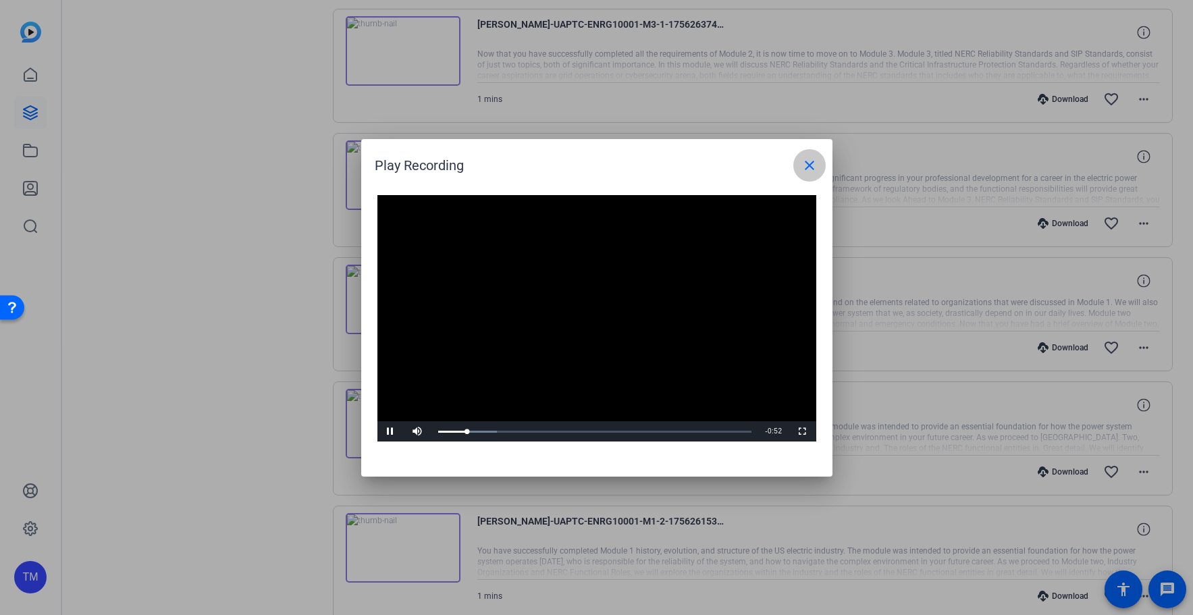
click at [807, 168] on mat-icon "close" at bounding box center [809, 165] width 16 height 16
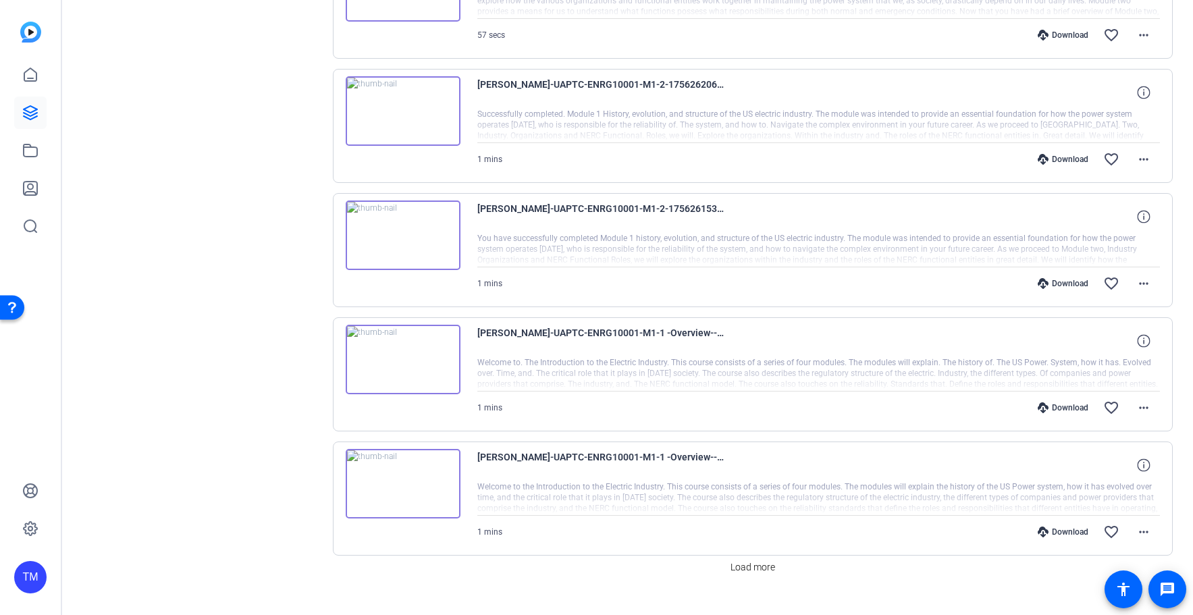
scroll to position [1714, 0]
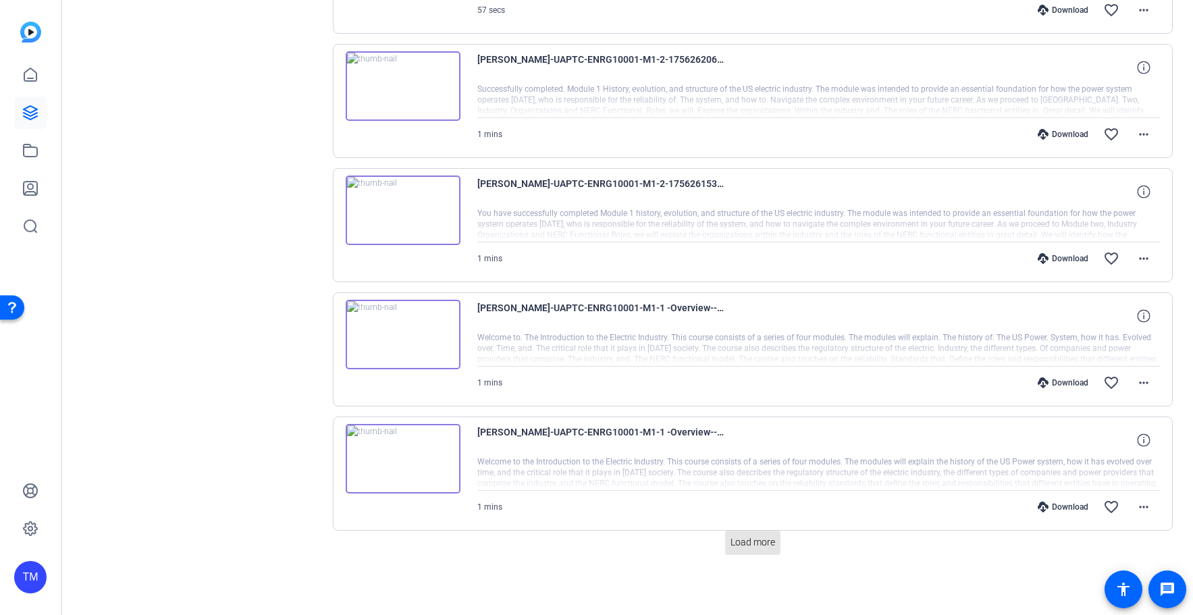
click at [760, 541] on span "Load more" at bounding box center [752, 542] width 45 height 14
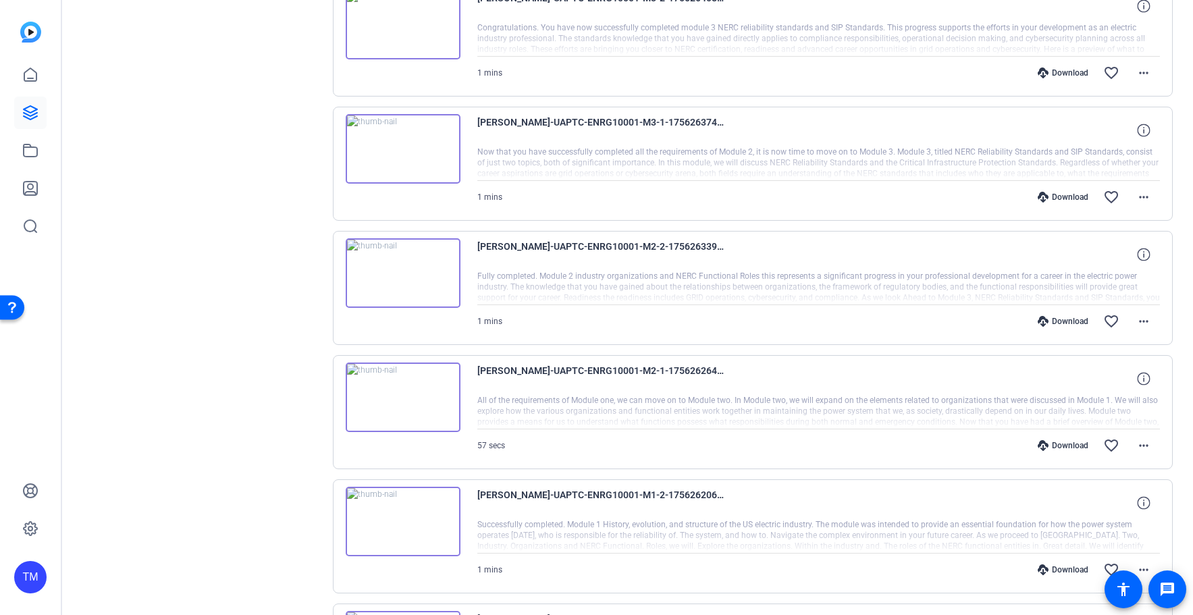
scroll to position [1270, 0]
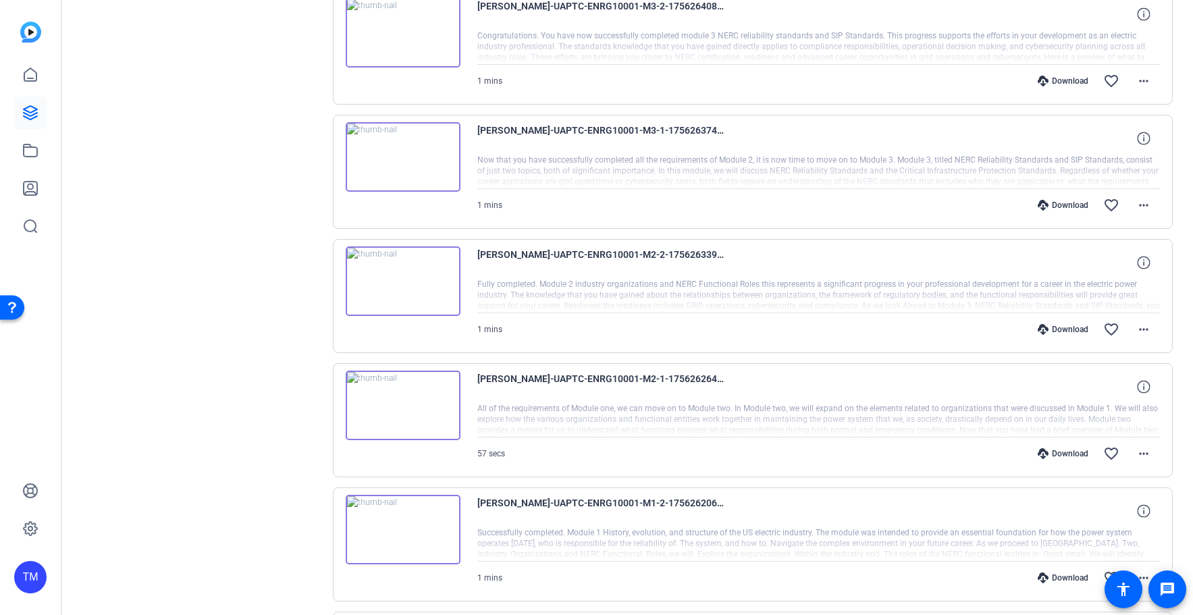
click at [404, 400] on img at bounding box center [403, 406] width 115 height 70
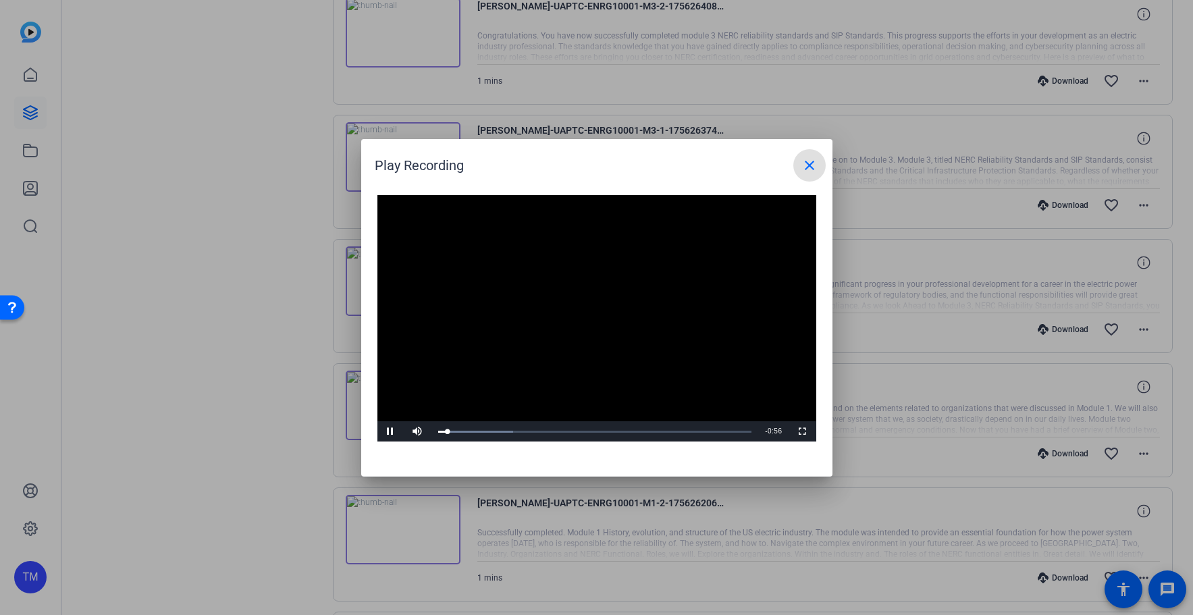
click at [811, 172] on mat-icon "close" at bounding box center [809, 165] width 16 height 16
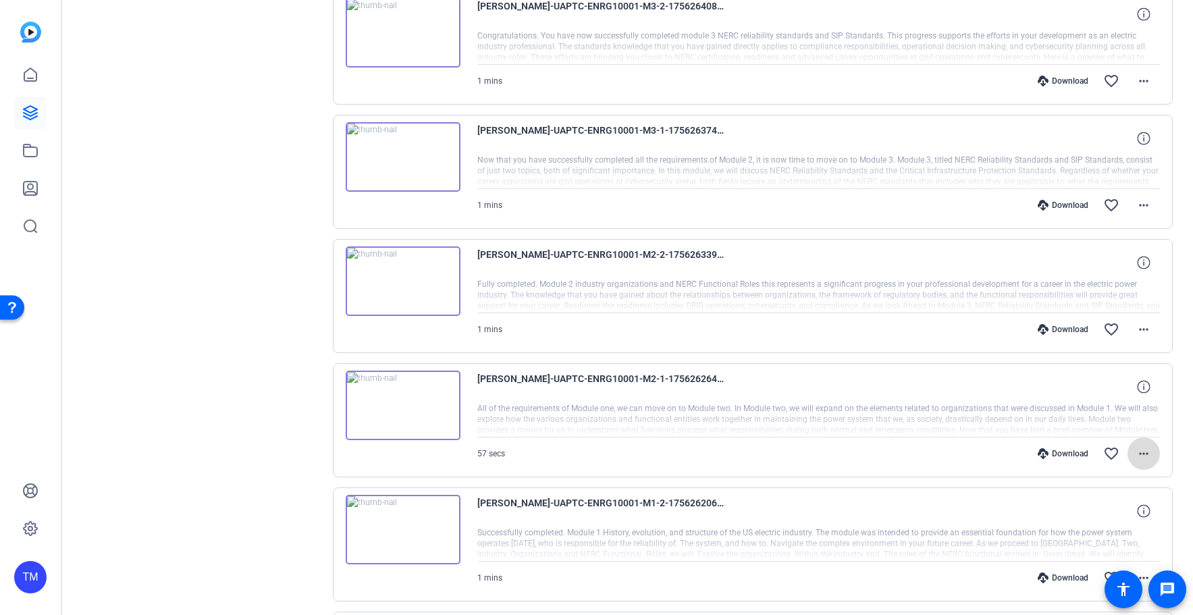
click at [1139, 453] on mat-icon "more_horiz" at bounding box center [1143, 453] width 16 height 16
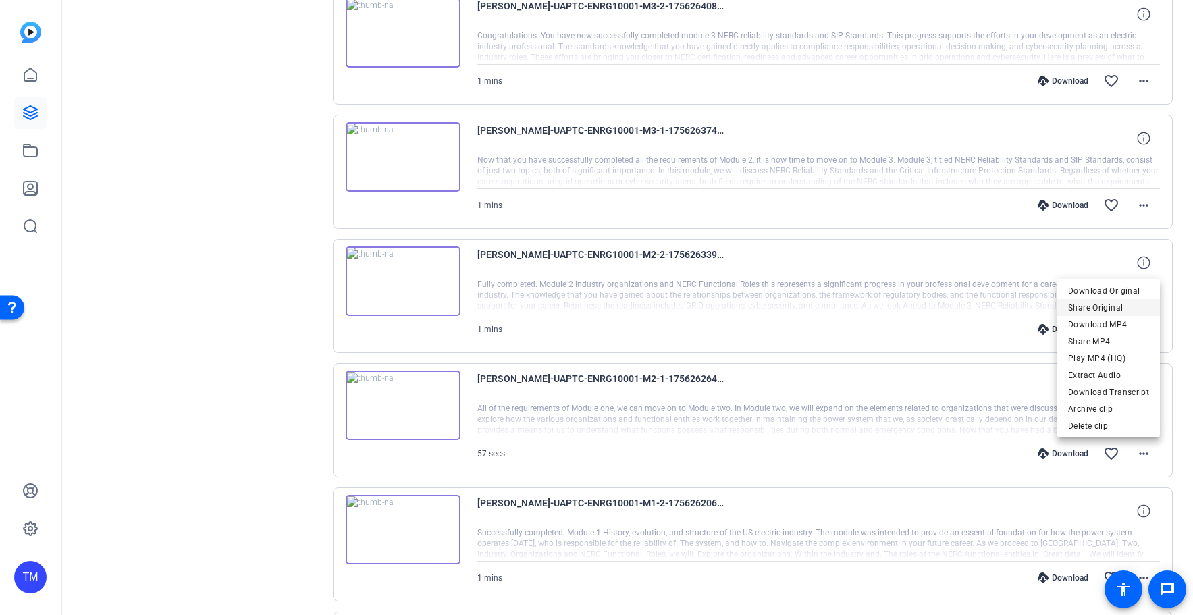
click at [1103, 308] on span "Share Original" at bounding box center [1108, 307] width 81 height 16
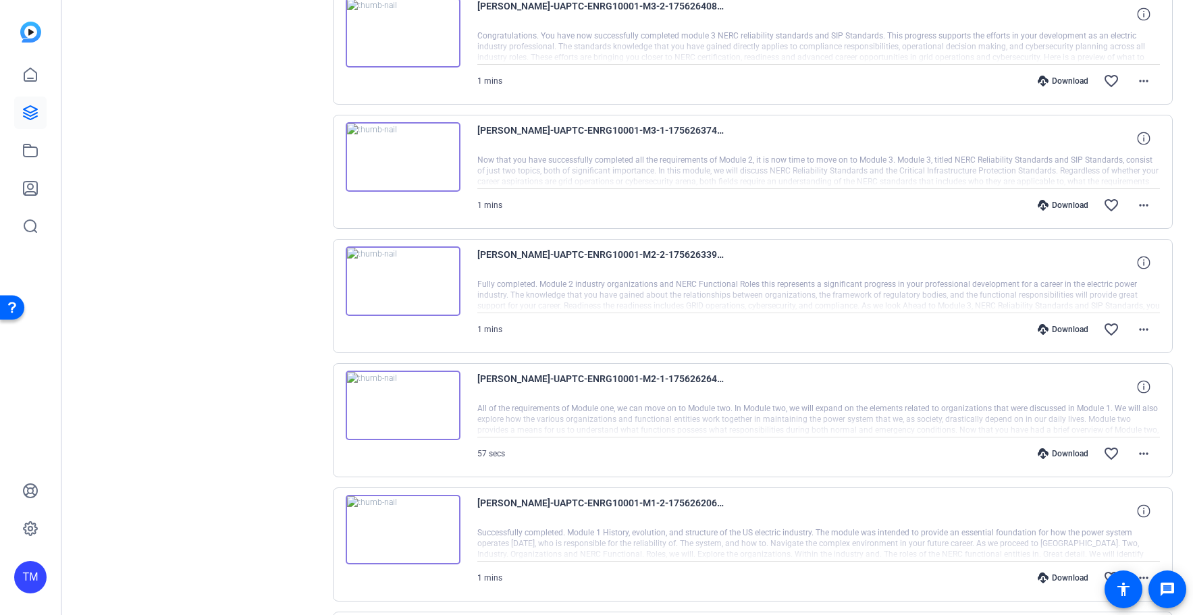
click at [401, 281] on img at bounding box center [403, 281] width 115 height 70
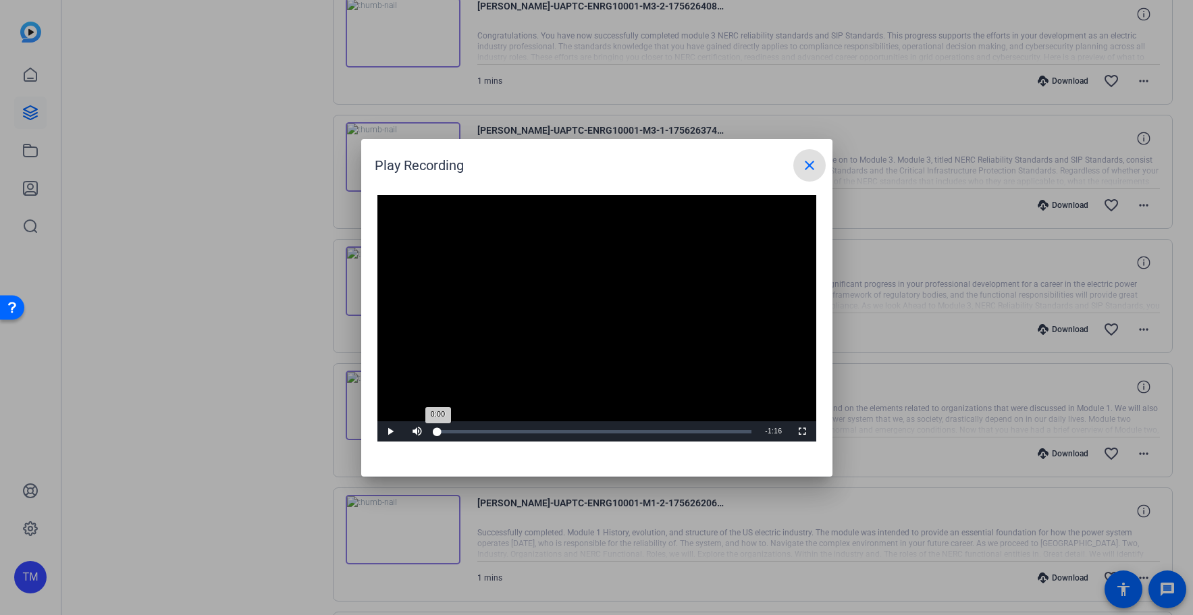
drag, startPoint x: 488, startPoint y: 429, endPoint x: 433, endPoint y: 437, distance: 55.2
click at [433, 437] on div "Loaded : 0.08% 0:00 0:00" at bounding box center [594, 431] width 327 height 20
click at [809, 166] on mat-icon "close" at bounding box center [809, 165] width 16 height 16
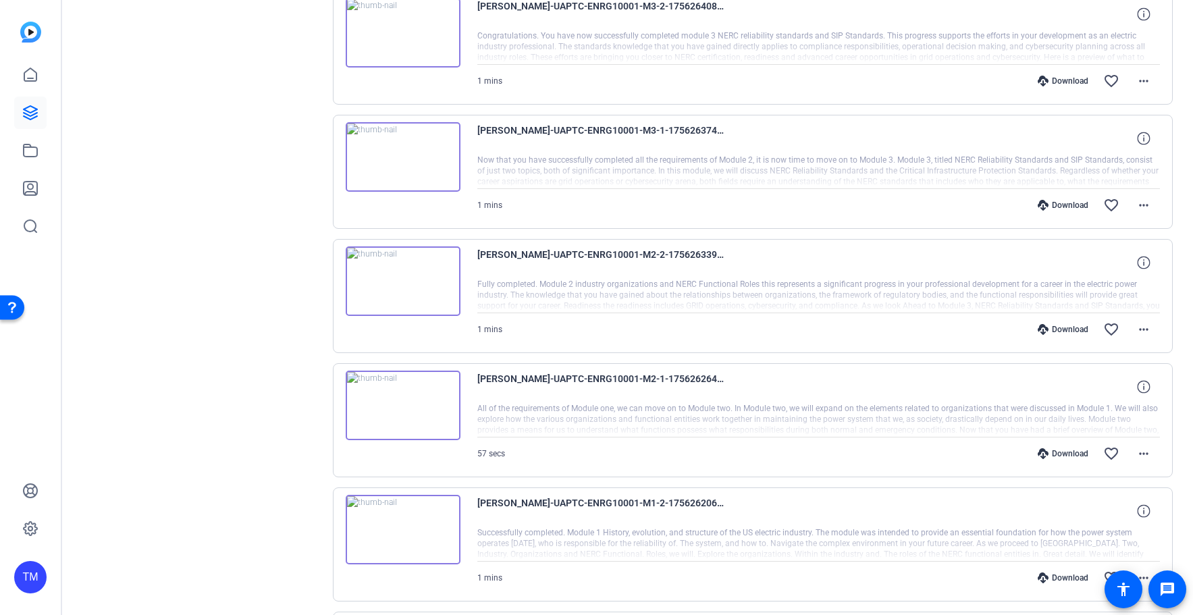
click at [400, 149] on img at bounding box center [403, 157] width 115 height 70
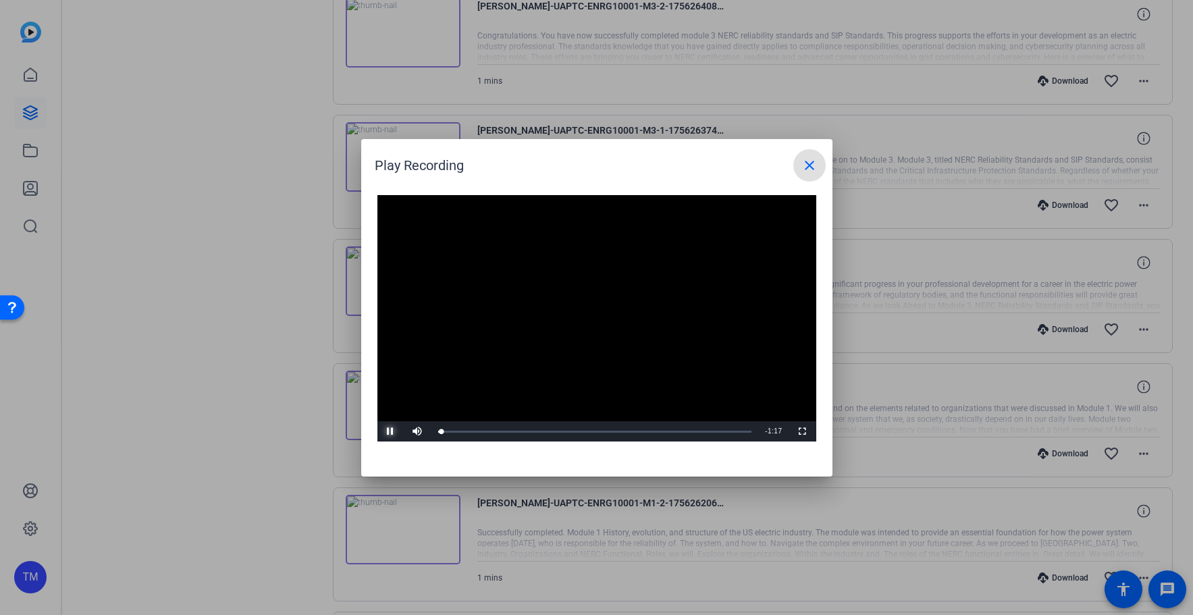
click at [389, 431] on span "Video Player" at bounding box center [390, 431] width 27 height 0
drag, startPoint x: 809, startPoint y: 165, endPoint x: 806, endPoint y: 173, distance: 8.8
click at [809, 164] on mat-icon "close" at bounding box center [809, 165] width 16 height 16
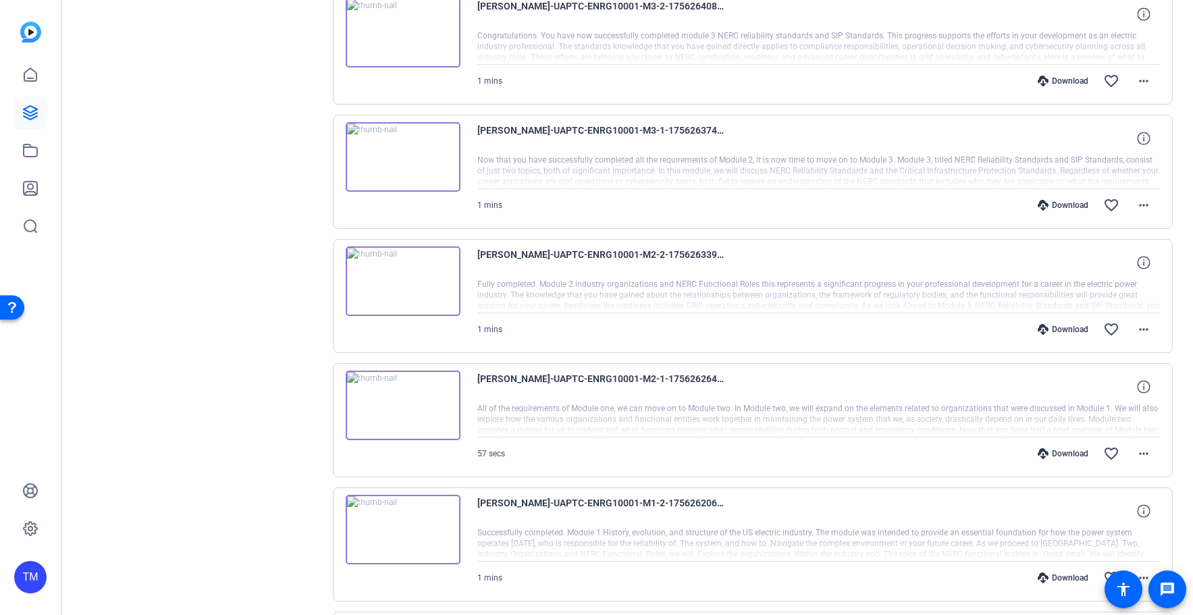
click at [548, 340] on div "1 mins Download favorite_border more_horiz" at bounding box center [818, 329] width 683 height 32
click at [1146, 331] on mat-icon "more_horiz" at bounding box center [1143, 329] width 16 height 16
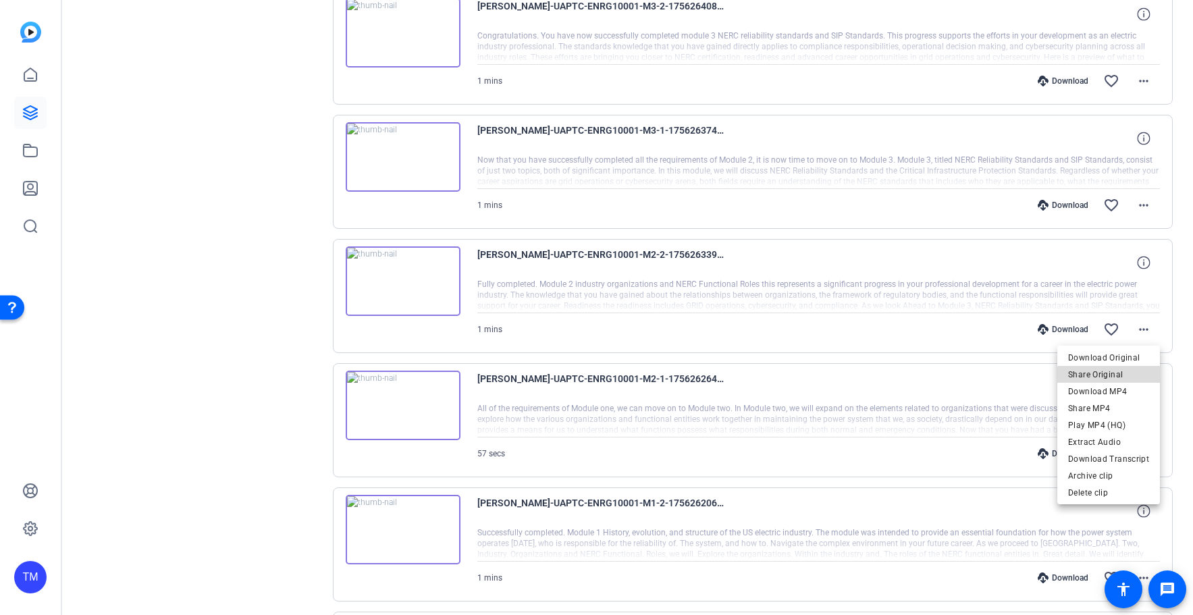
click at [1115, 376] on span "Share Original" at bounding box center [1108, 374] width 81 height 16
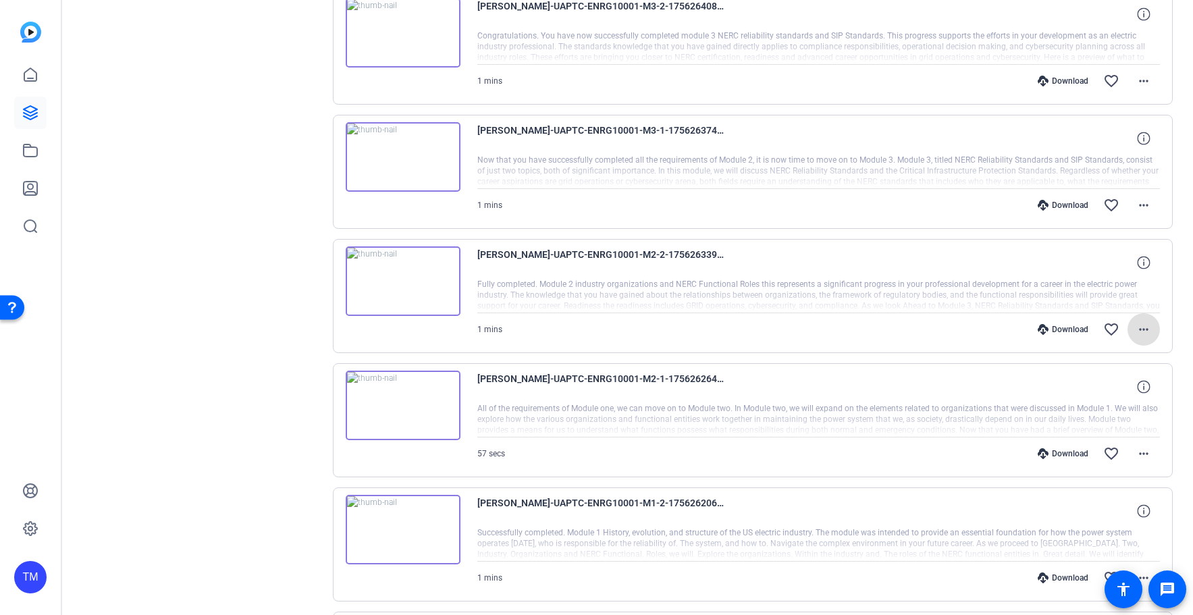
click at [406, 32] on img at bounding box center [403, 33] width 115 height 70
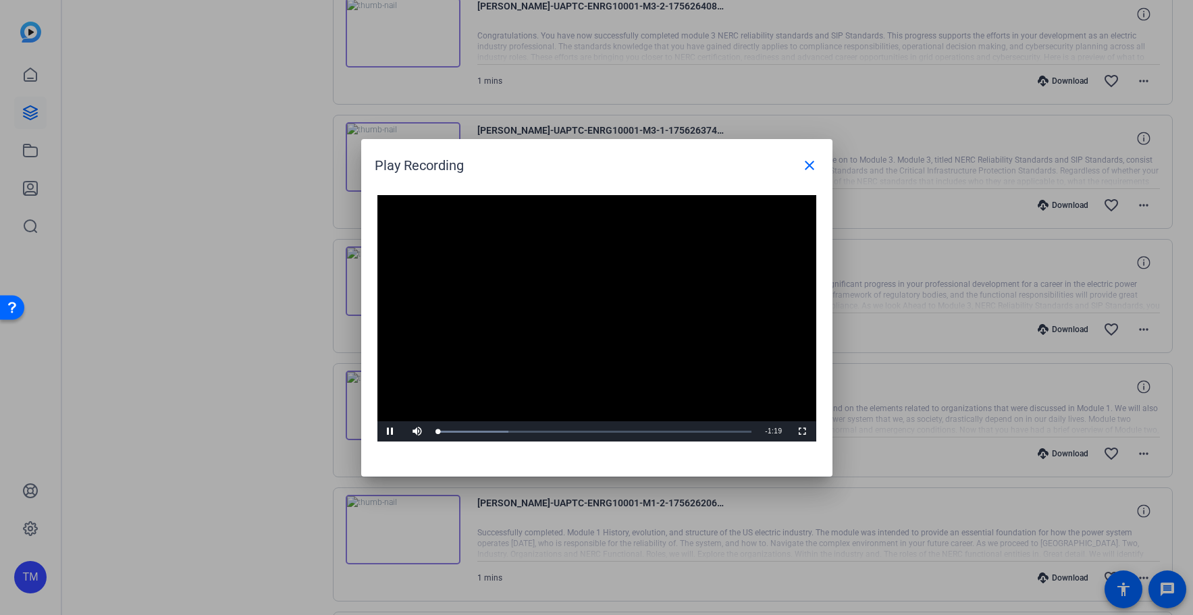
click at [579, 315] on video "Video Player" at bounding box center [596, 318] width 439 height 247
drag, startPoint x: 445, startPoint y: 433, endPoint x: 393, endPoint y: 443, distance: 52.9
click at [393, 443] on div "Video Player is loading. Play Video Play Mute Current Time 0:00 / Duration 1:19…" at bounding box center [596, 329] width 471 height 295
click at [388, 431] on span "Video Player" at bounding box center [390, 431] width 27 height 0
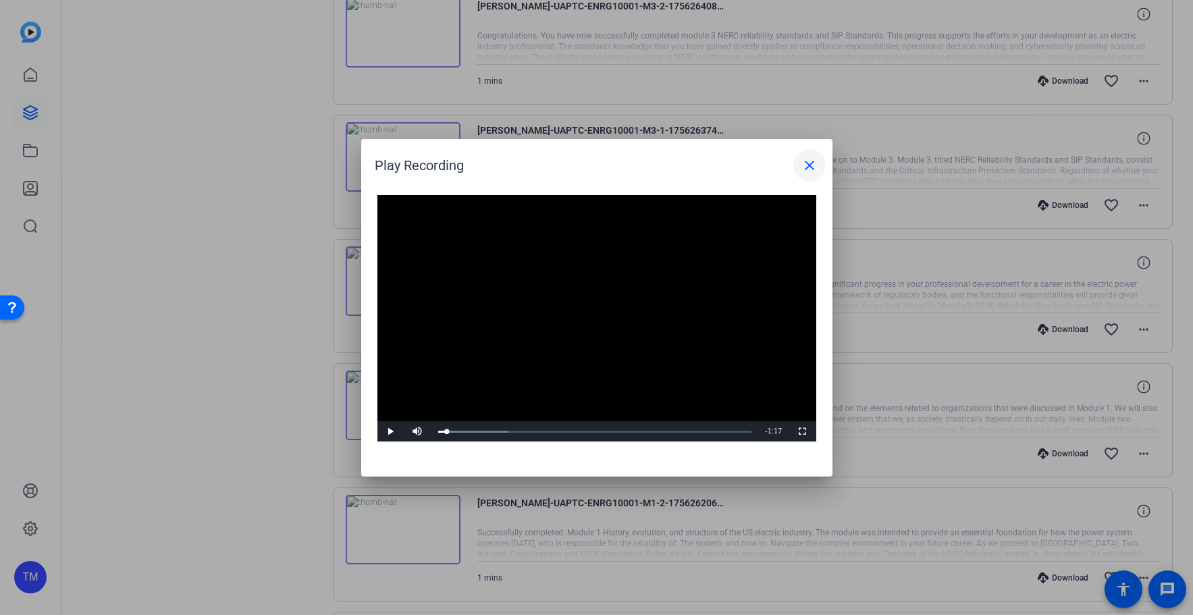
click at [808, 173] on mat-icon "close" at bounding box center [809, 165] width 16 height 16
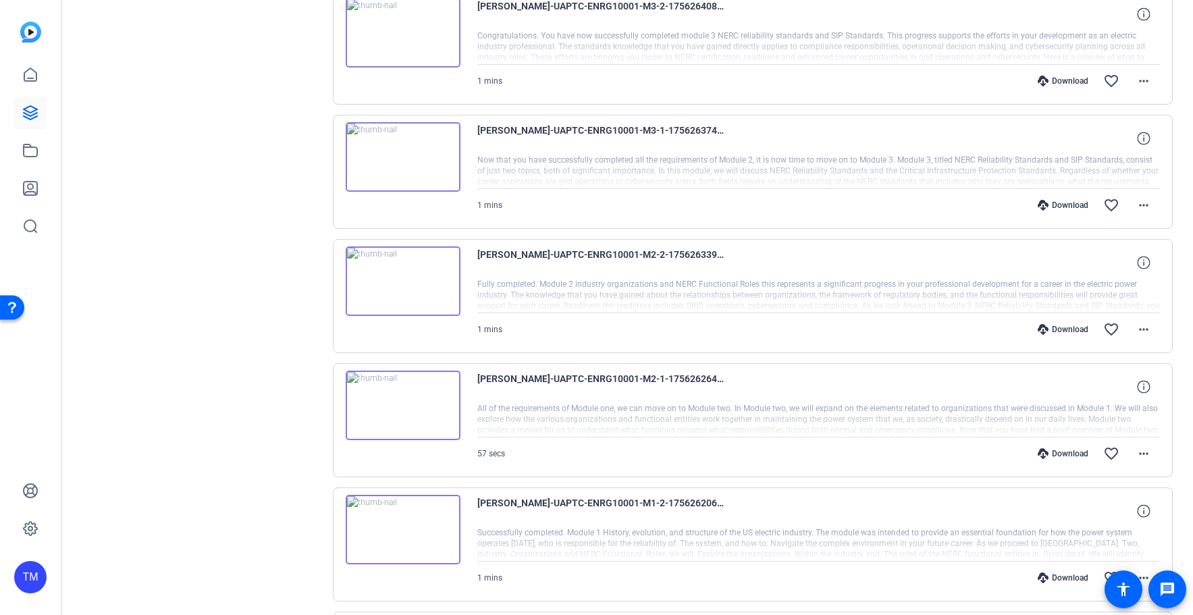
click at [398, 155] on img at bounding box center [403, 157] width 115 height 70
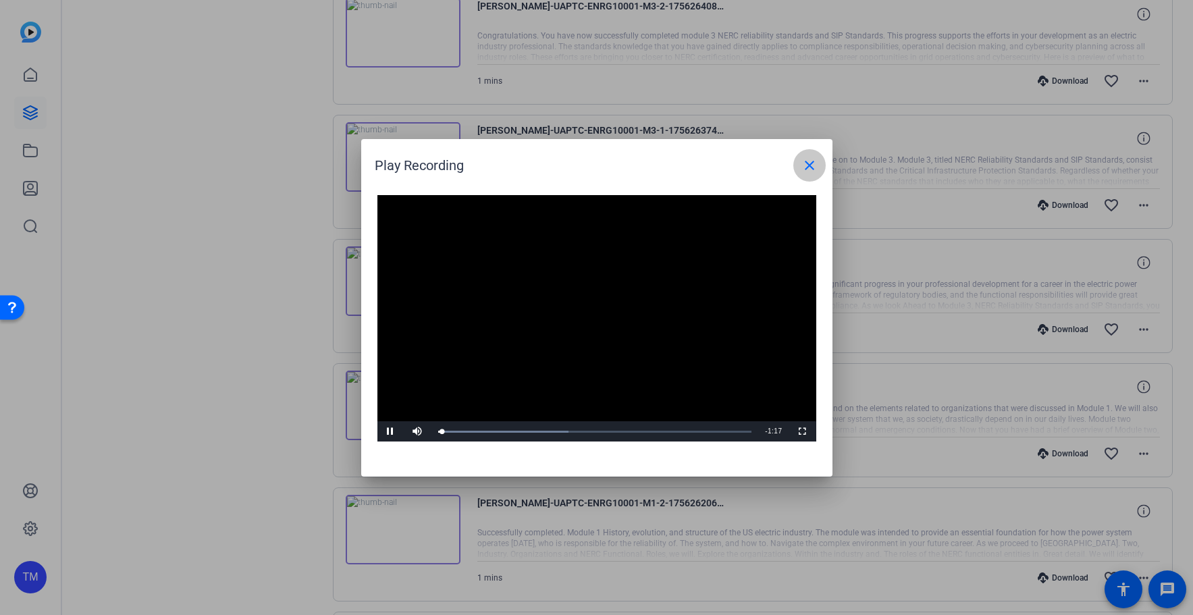
click at [807, 171] on mat-icon "close" at bounding box center [809, 165] width 16 height 16
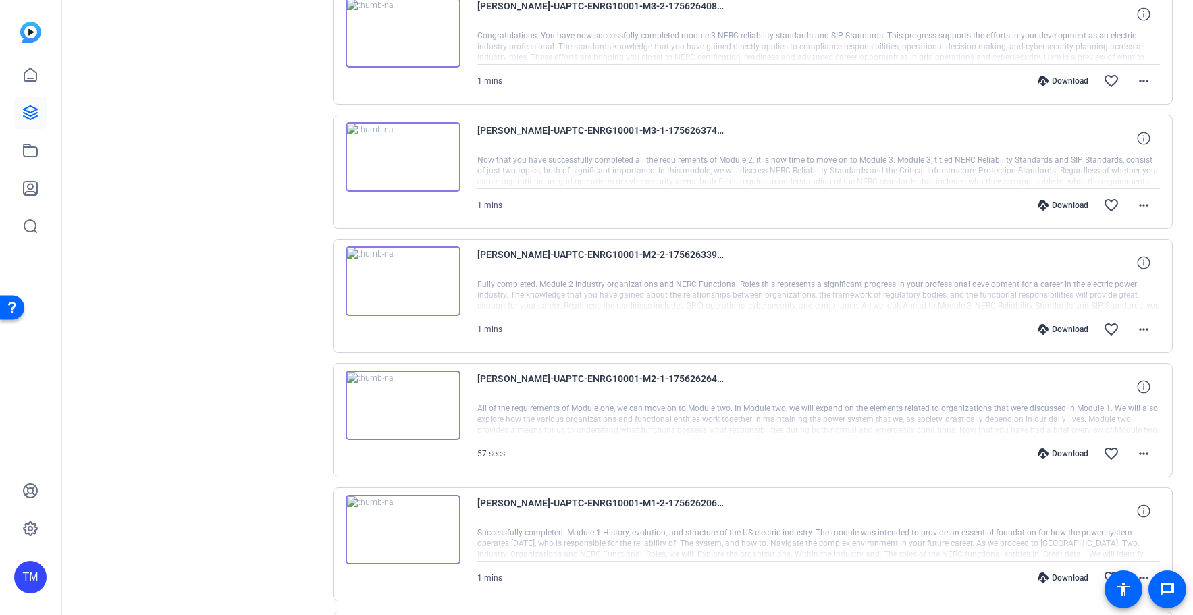
click at [410, 36] on img at bounding box center [403, 33] width 115 height 70
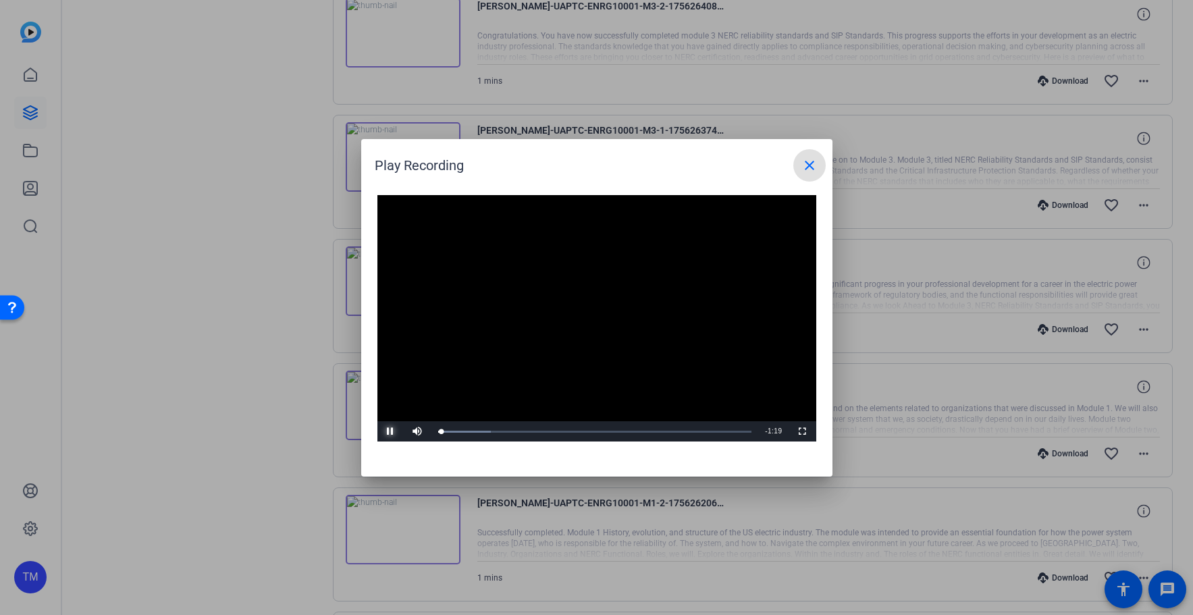
click at [386, 431] on span "Video Player" at bounding box center [390, 431] width 27 height 0
click at [812, 168] on mat-icon "close" at bounding box center [809, 165] width 16 height 16
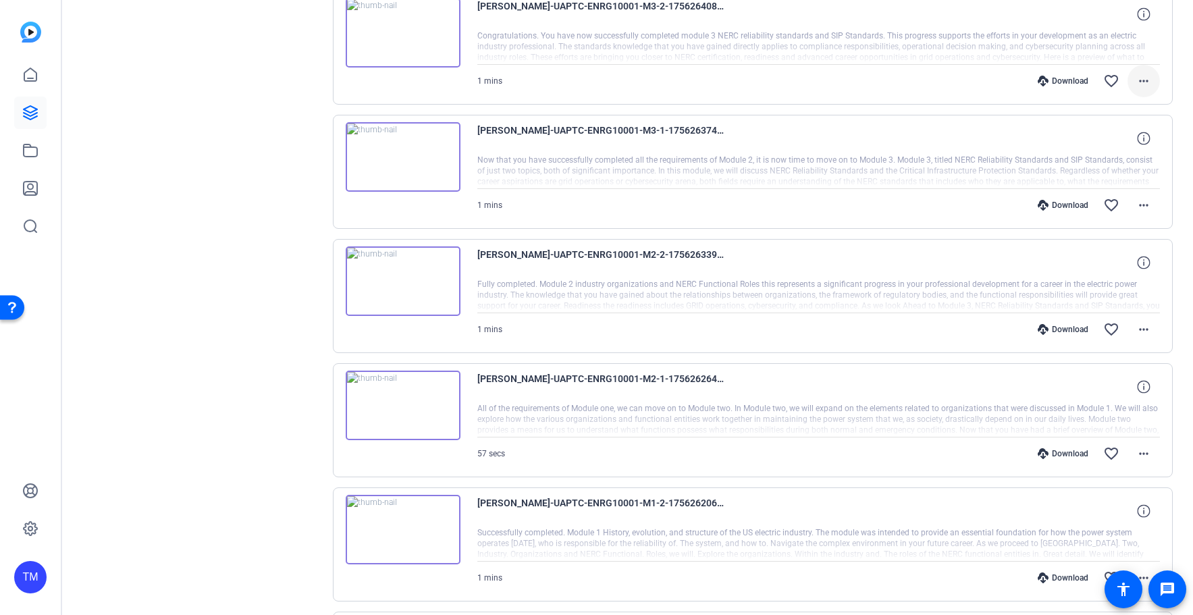
click at [1145, 84] on mat-icon "more_horiz" at bounding box center [1143, 81] width 16 height 16
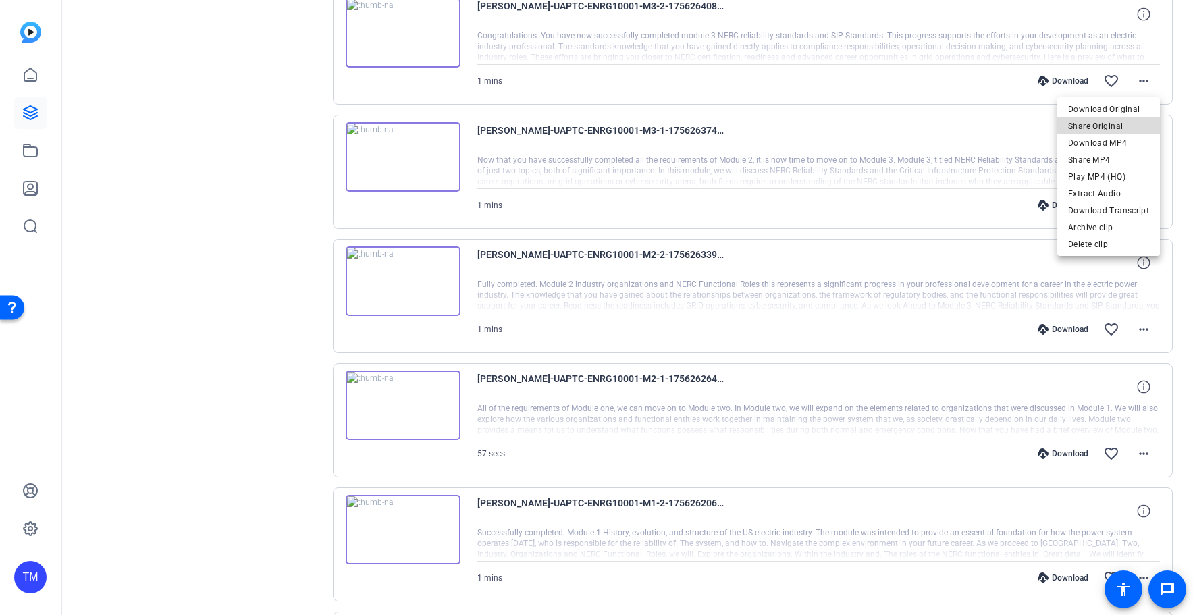
click at [1120, 124] on span "Share Original" at bounding box center [1108, 125] width 81 height 16
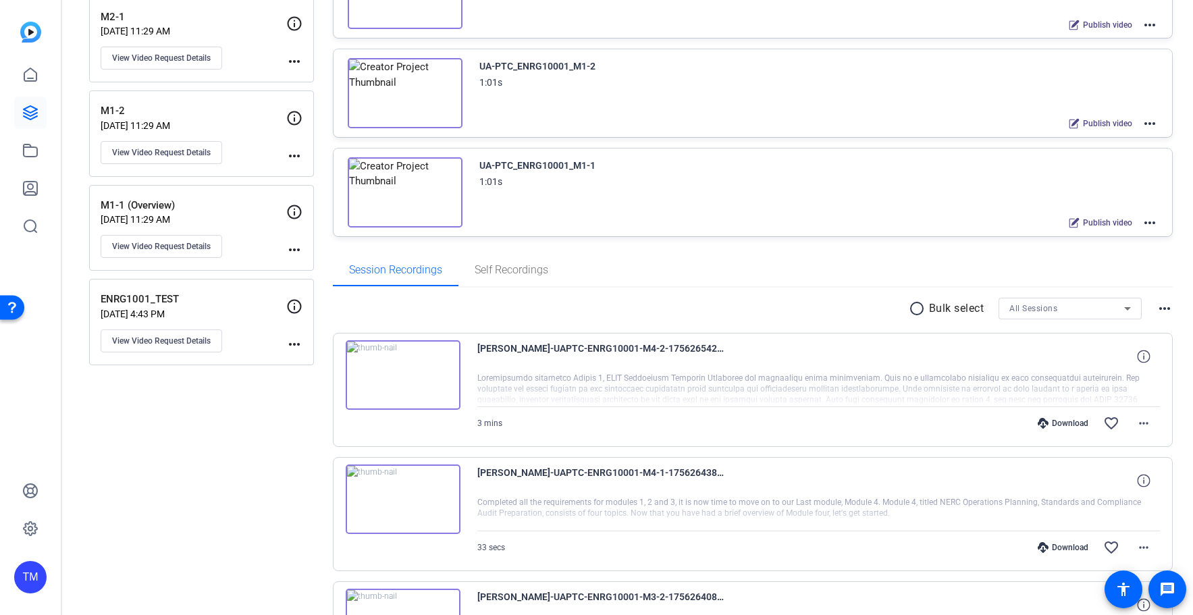
click at [411, 500] on img at bounding box center [403, 499] width 115 height 70
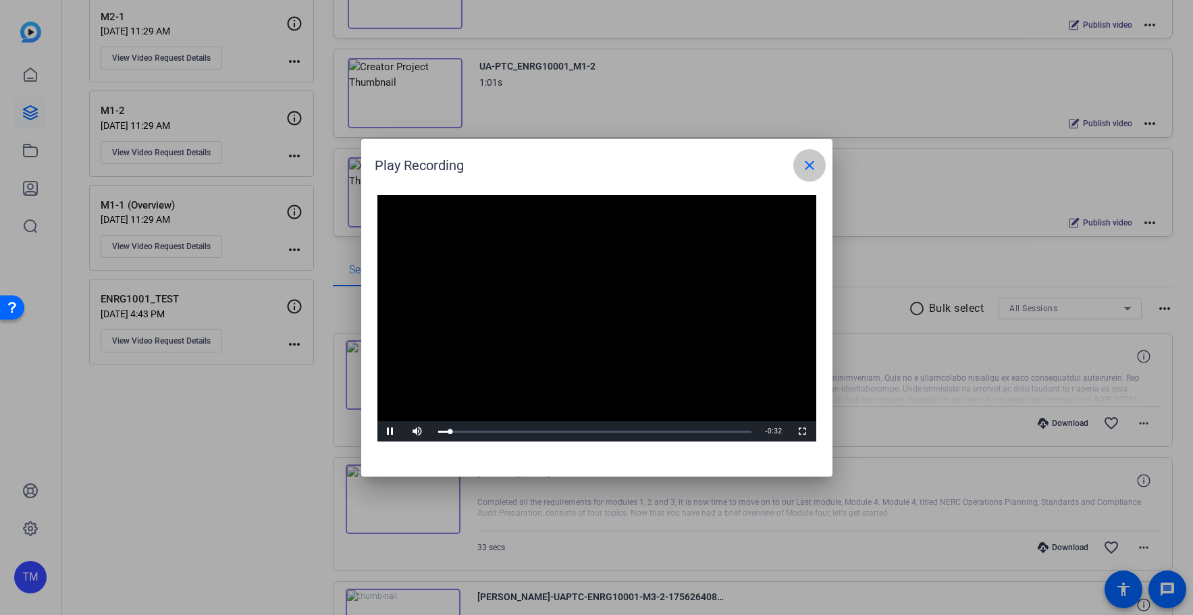
click at [811, 176] on span at bounding box center [809, 165] width 32 height 32
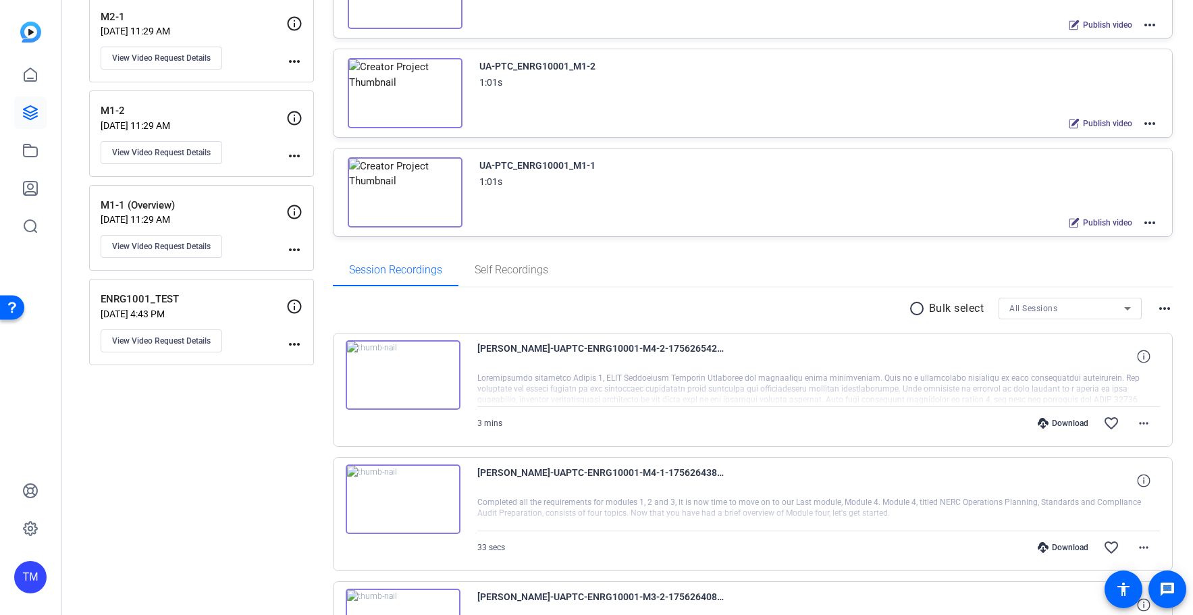
click at [393, 378] on img at bounding box center [403, 375] width 115 height 70
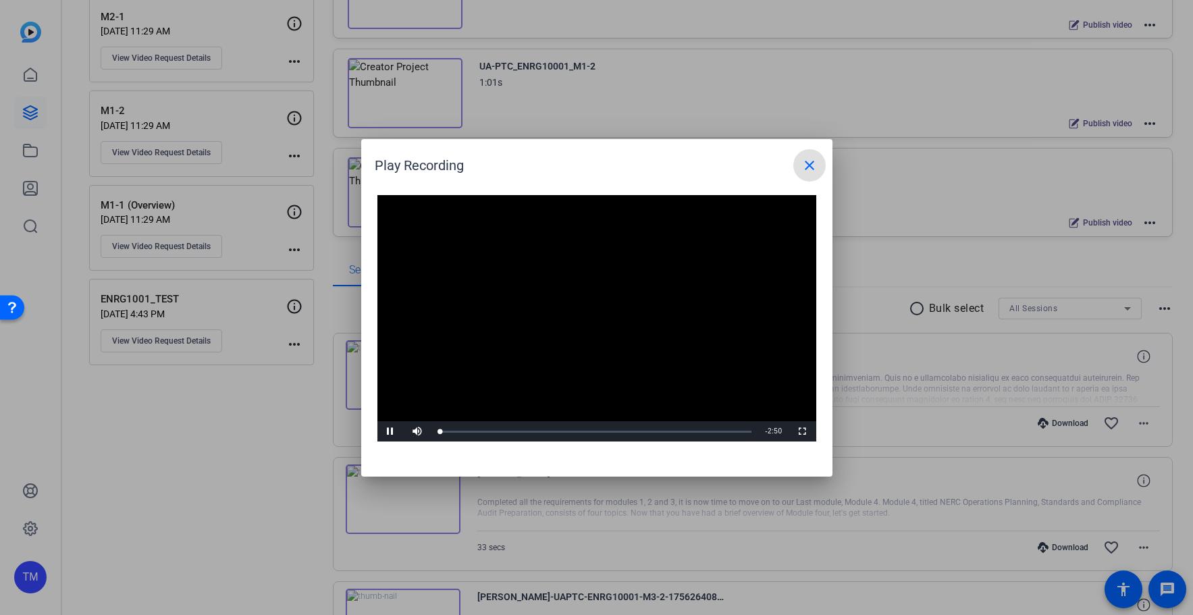
click at [811, 170] on mat-icon "close" at bounding box center [809, 165] width 16 height 16
